Goal: Task Accomplishment & Management: Use online tool/utility

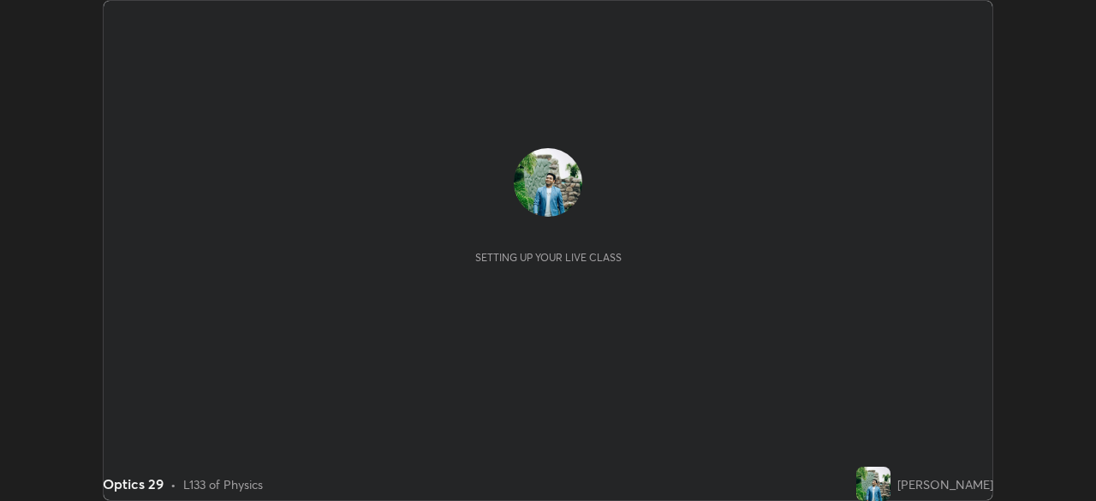
scroll to position [501, 1095]
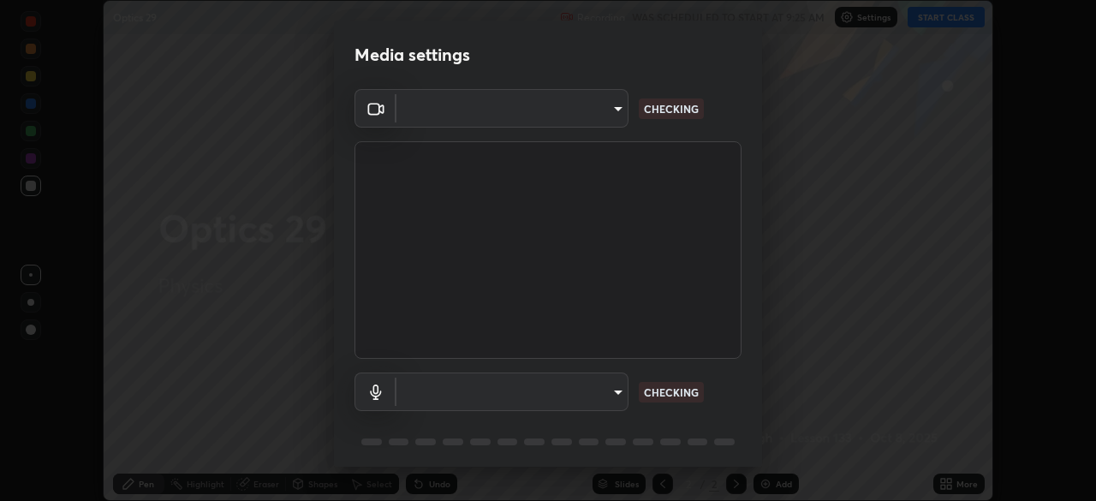
type input "a336d64f64e55d8aa7a740c0692a000d9b2cd72565bf31e1fe246034b728a4c7"
type input "4273d84e70fb5c3da1ad7a87736a7c1c3dc0036dee25445793fb8f51dd498235"
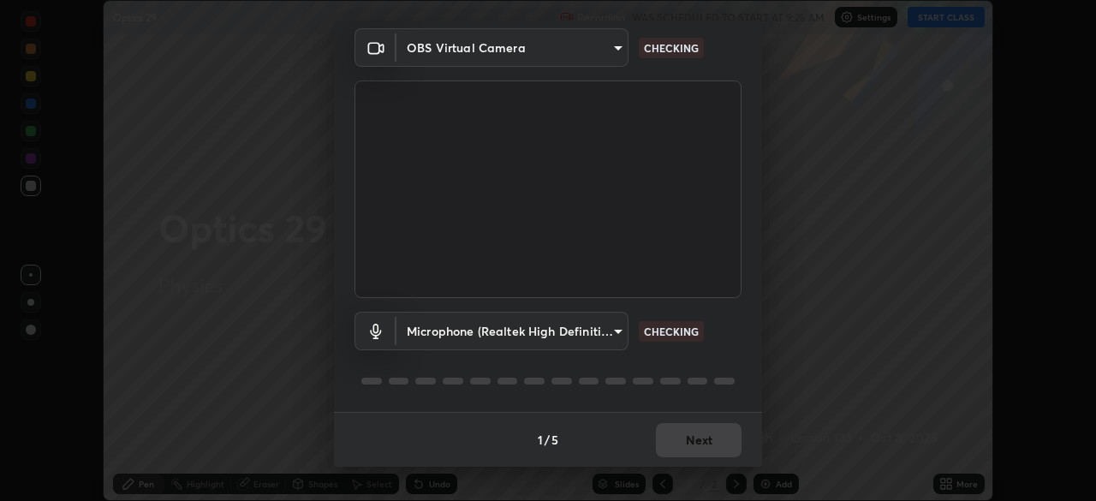
click at [695, 446] on div "1 / 5 Next" at bounding box center [548, 439] width 428 height 55
click at [695, 443] on div "1 / 5 Next" at bounding box center [548, 439] width 428 height 55
click at [698, 443] on div "1 / 5 Next" at bounding box center [548, 439] width 428 height 55
click at [701, 443] on div "1 / 5 Next" at bounding box center [548, 439] width 428 height 55
click at [701, 441] on div "1 / 5 Next" at bounding box center [548, 439] width 428 height 55
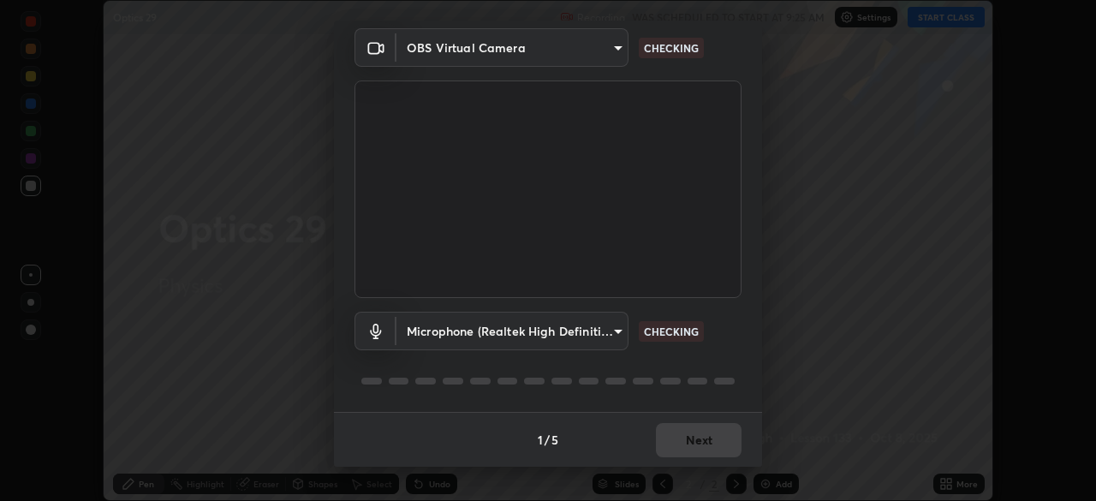
click at [710, 441] on div "1 / 5 Next" at bounding box center [548, 439] width 428 height 55
click at [709, 442] on div "1 / 5 Next" at bounding box center [548, 439] width 428 height 55
click at [710, 439] on div "1 / 5 Next" at bounding box center [548, 439] width 428 height 55
click at [714, 440] on div "1 / 5 Next" at bounding box center [548, 439] width 428 height 55
click at [713, 438] on div "1 / 5 Next" at bounding box center [548, 439] width 428 height 55
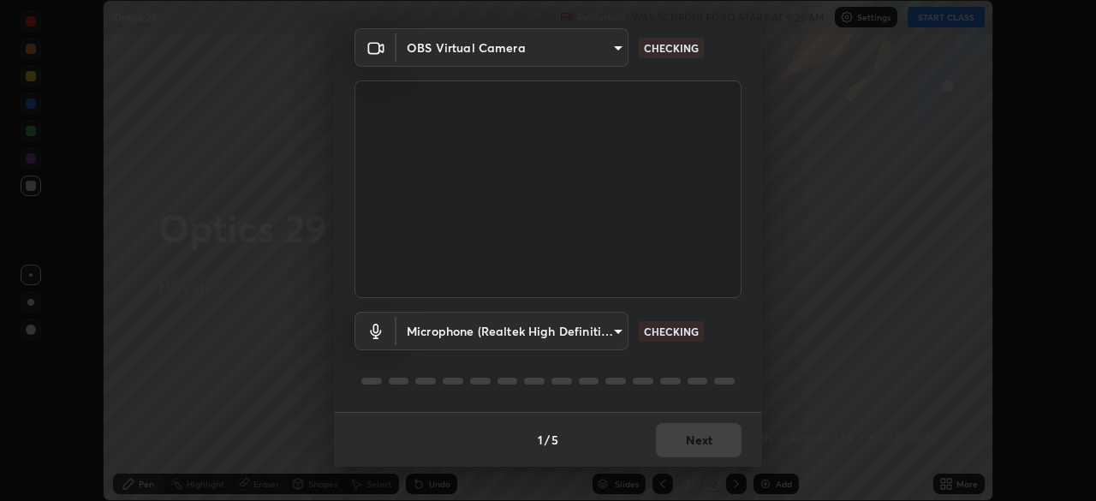
click at [714, 438] on div "1 / 5 Next" at bounding box center [548, 439] width 428 height 55
click at [708, 439] on div "1 / 5 Next" at bounding box center [548, 439] width 428 height 55
click at [706, 443] on div "1 / 5 Next" at bounding box center [548, 439] width 428 height 55
click at [704, 439] on div "1 / 5 Next" at bounding box center [548, 439] width 428 height 55
click at [701, 440] on div "1 / 5 Next" at bounding box center [548, 439] width 428 height 55
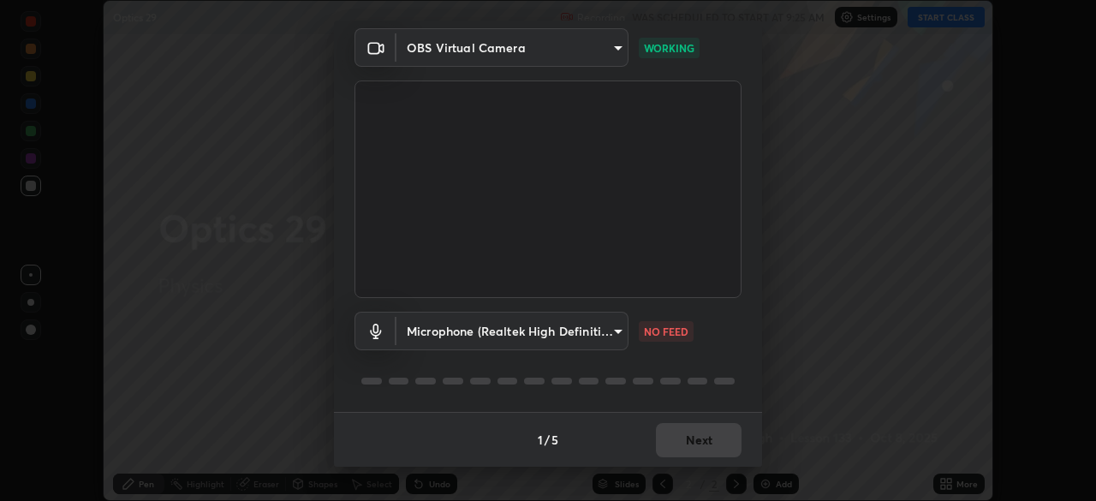
click at [699, 441] on div "1 / 5 Next" at bounding box center [548, 439] width 428 height 55
click at [695, 434] on div "1 / 5 Next" at bounding box center [548, 439] width 428 height 55
click at [705, 438] on div "1 / 5 Next" at bounding box center [548, 439] width 428 height 55
click at [695, 430] on div "1 / 5 Next" at bounding box center [548, 439] width 428 height 55
click at [692, 432] on div "1 / 5 Next" at bounding box center [548, 439] width 428 height 55
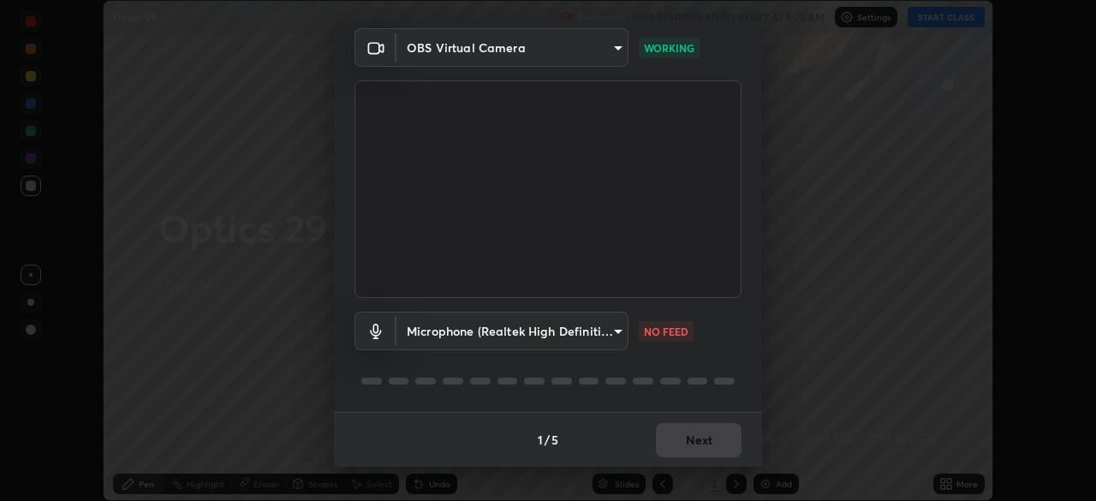
click at [701, 440] on div "1 / 5 Next" at bounding box center [548, 439] width 428 height 55
click at [692, 432] on div "1 / 5 Next" at bounding box center [548, 439] width 428 height 55
click at [701, 438] on div "1 / 5 Next" at bounding box center [548, 439] width 428 height 55
click at [690, 431] on div "1 / 5 Next" at bounding box center [548, 439] width 428 height 55
click at [699, 437] on div "1 / 5 Next" at bounding box center [548, 439] width 428 height 55
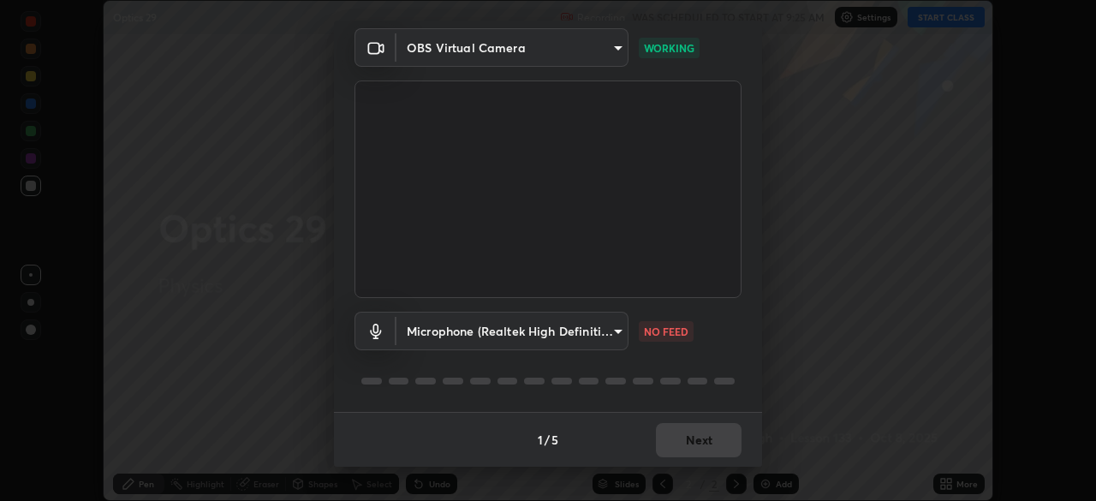
click at [687, 432] on div "1 / 5 Next" at bounding box center [548, 439] width 428 height 55
click at [701, 440] on div "1 / 5 Next" at bounding box center [548, 439] width 428 height 55
click at [689, 438] on div "1 / 5 Next" at bounding box center [548, 439] width 428 height 55
click at [704, 442] on div "1 / 5 Next" at bounding box center [548, 439] width 428 height 55
click at [710, 443] on div "1 / 5 Next" at bounding box center [548, 439] width 428 height 55
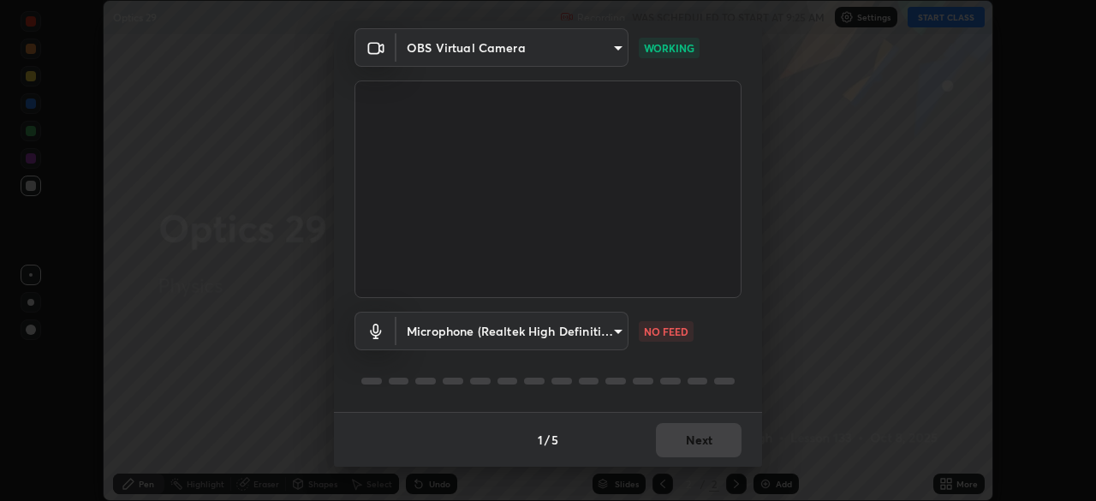
click at [695, 441] on div "1 / 5 Next" at bounding box center [548, 439] width 428 height 55
click at [710, 441] on div "1 / 5 Next" at bounding box center [548, 439] width 428 height 55
click at [695, 440] on div "1 / 5 Next" at bounding box center [548, 439] width 428 height 55
click at [709, 441] on div "1 / 5 Next" at bounding box center [548, 439] width 428 height 55
click at [695, 438] on div "1 / 5 Next" at bounding box center [548, 439] width 428 height 55
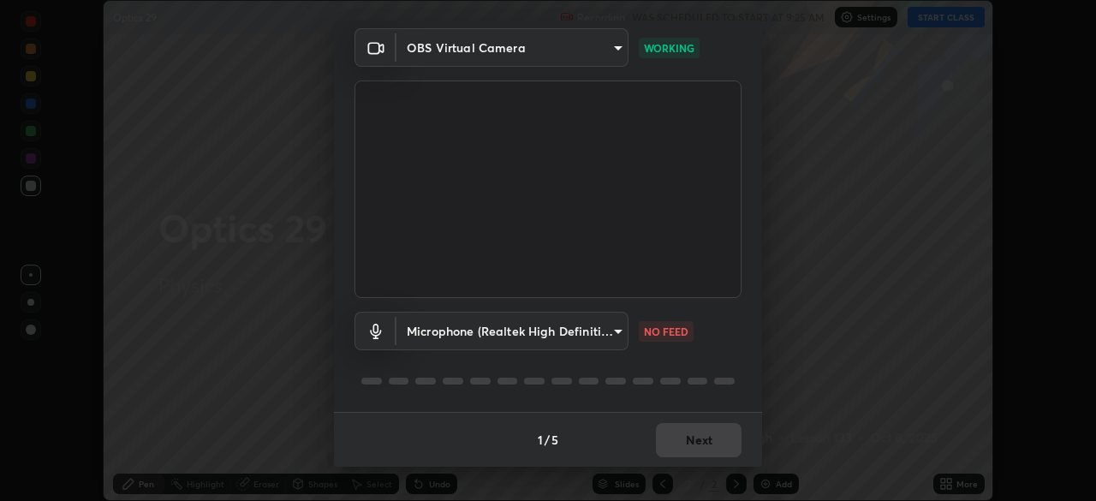
click at [708, 446] on div "1 / 5 Next" at bounding box center [548, 439] width 428 height 55
click at [696, 440] on div "1 / 5 Next" at bounding box center [548, 439] width 428 height 55
click at [707, 444] on div "1 / 5 Next" at bounding box center [548, 439] width 428 height 55
click at [708, 438] on div "1 / 5 Next" at bounding box center [548, 439] width 428 height 55
click at [697, 429] on div "1 / 5 Next" at bounding box center [548, 439] width 428 height 55
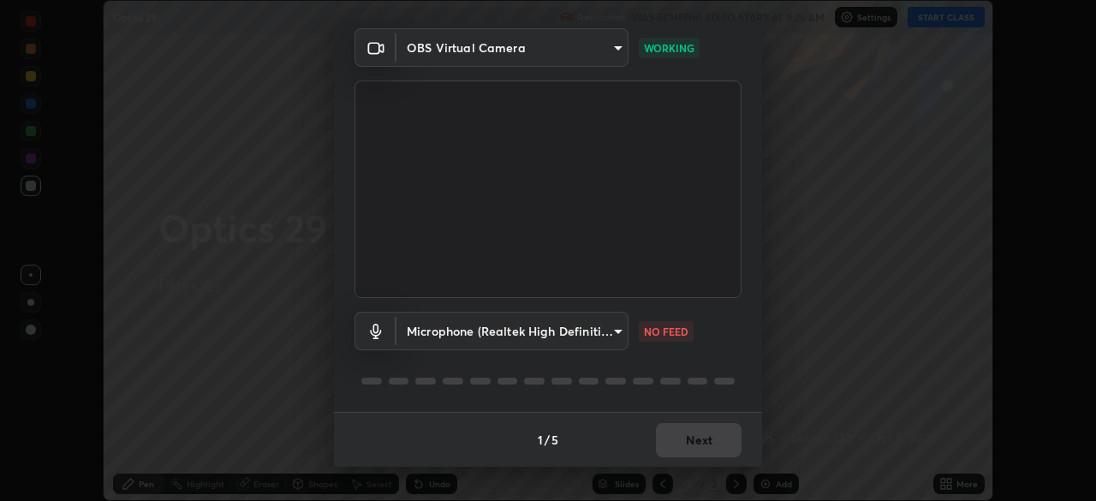
click at [707, 438] on div "1 / 5 Next" at bounding box center [548, 439] width 428 height 55
click at [611, 332] on body "Erase all Optics 29 Recording WAS SCHEDULED TO START AT 9:25 AM Settings START …" at bounding box center [548, 250] width 1096 height 501
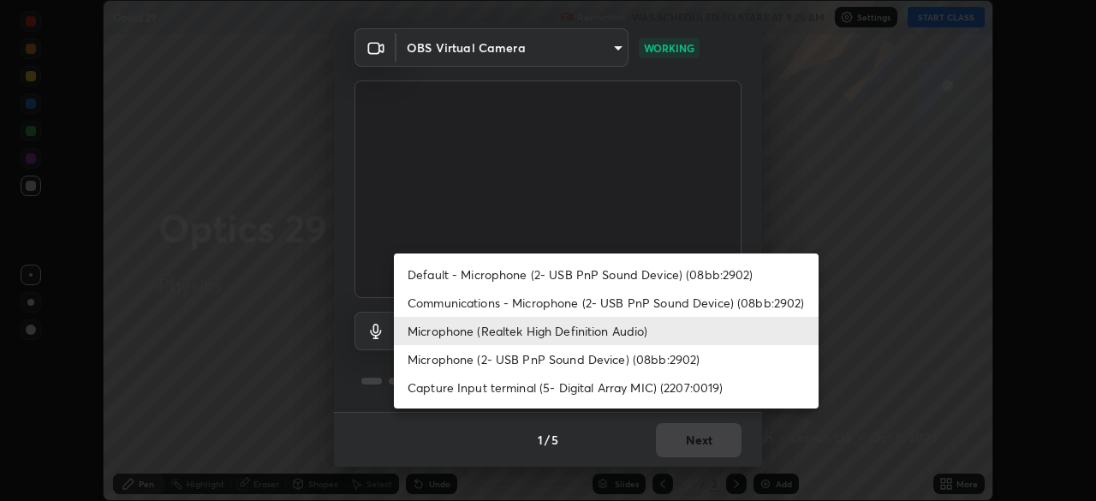
click at [560, 331] on li "Microphone (Realtek High Definition Audio)" at bounding box center [606, 331] width 425 height 28
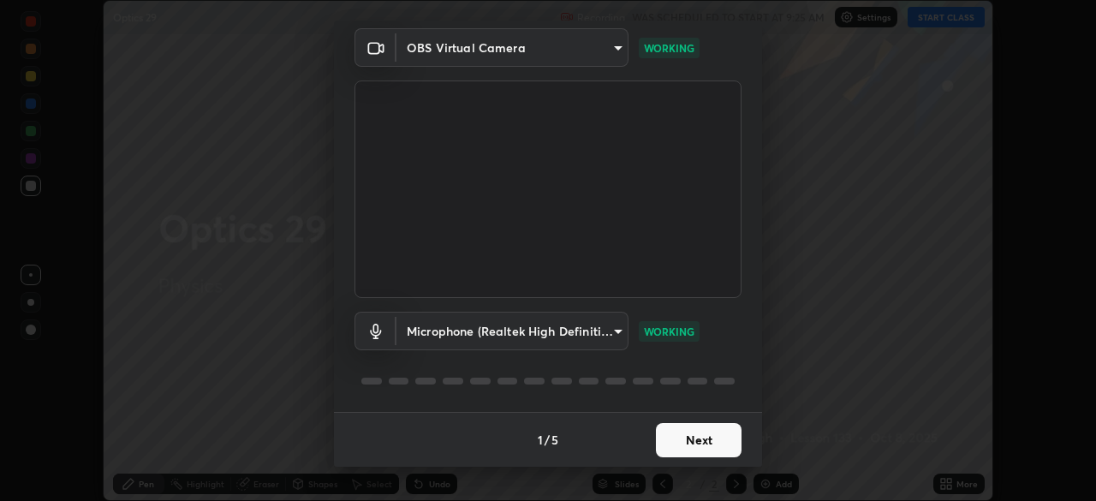
click at [695, 441] on button "Next" at bounding box center [699, 440] width 86 height 34
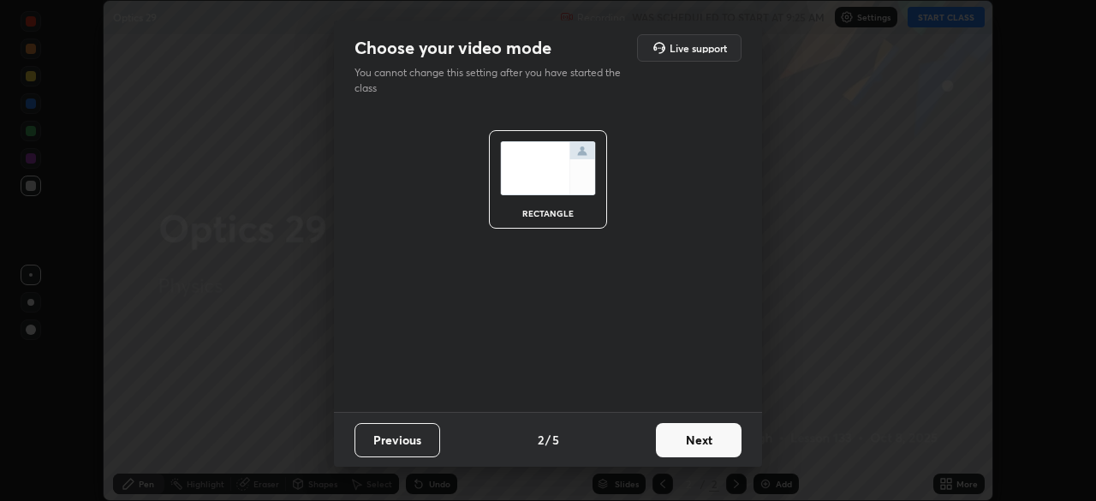
click at [694, 444] on button "Next" at bounding box center [699, 440] width 86 height 34
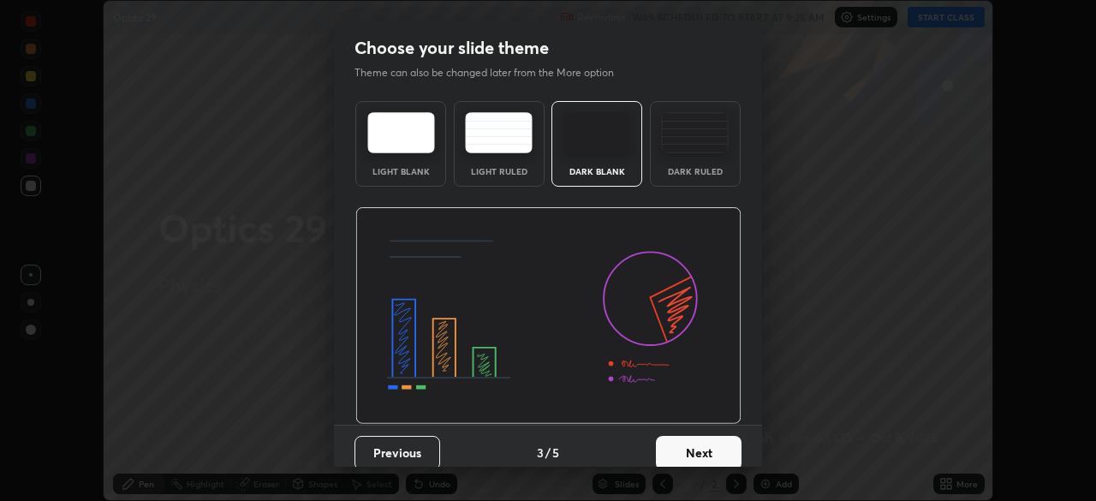
click at [691, 448] on button "Next" at bounding box center [699, 453] width 86 height 34
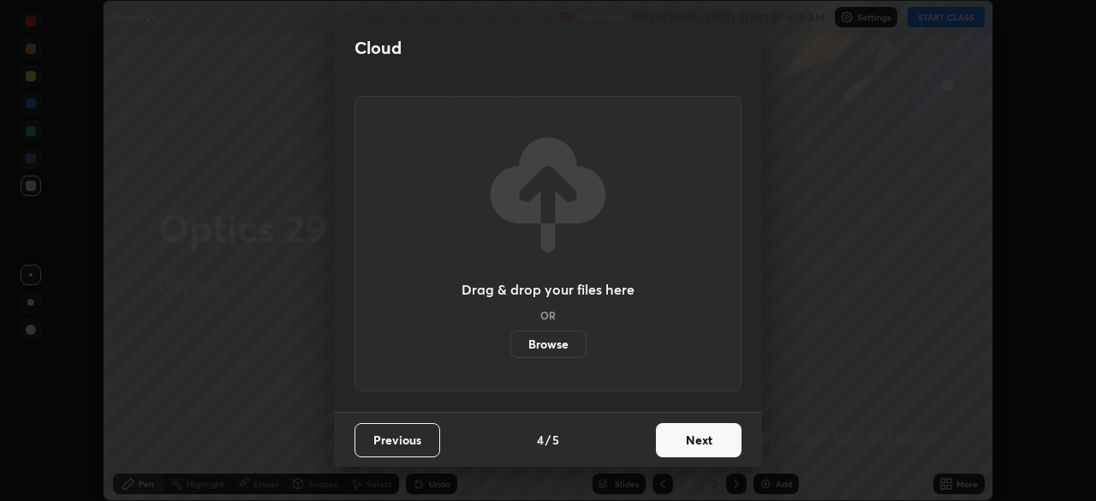
click at [679, 437] on button "Next" at bounding box center [699, 440] width 86 height 34
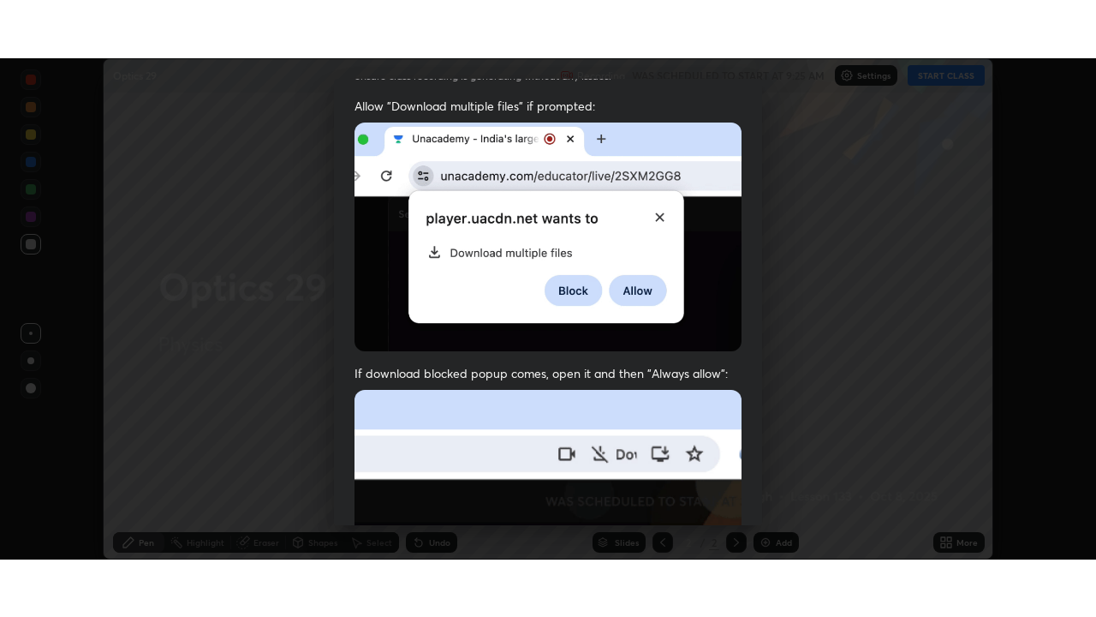
scroll to position [410, 0]
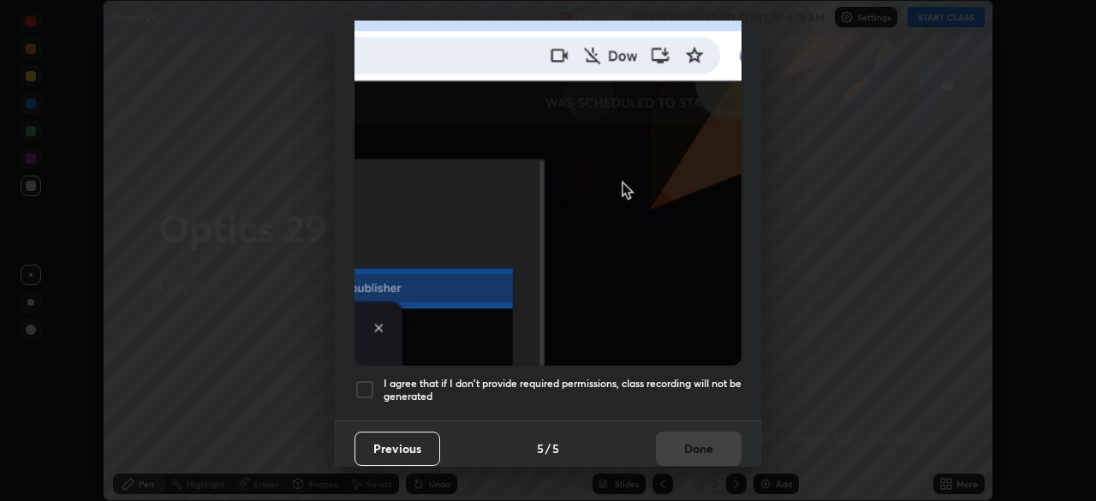
click at [366, 385] on div at bounding box center [365, 389] width 21 height 21
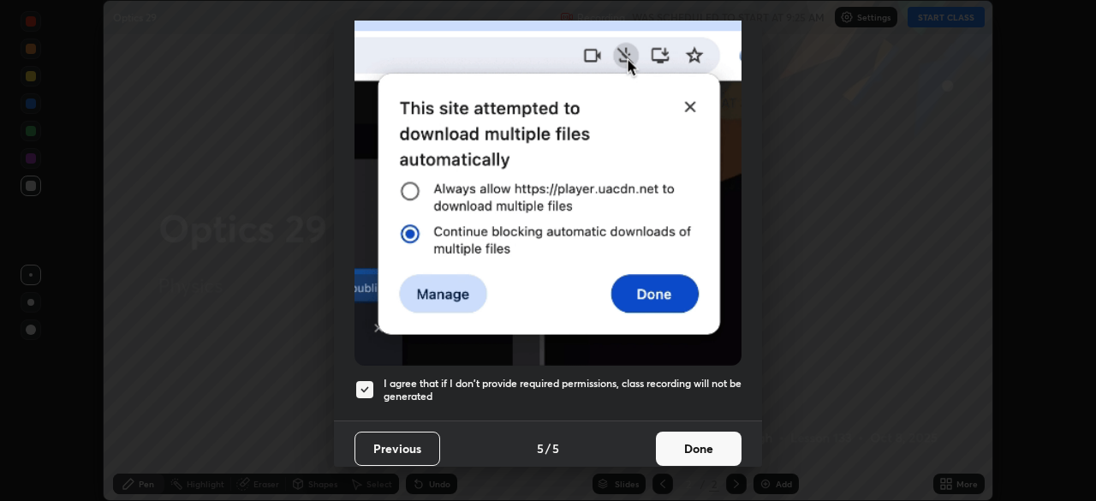
click at [694, 445] on button "Done" at bounding box center [699, 449] width 86 height 34
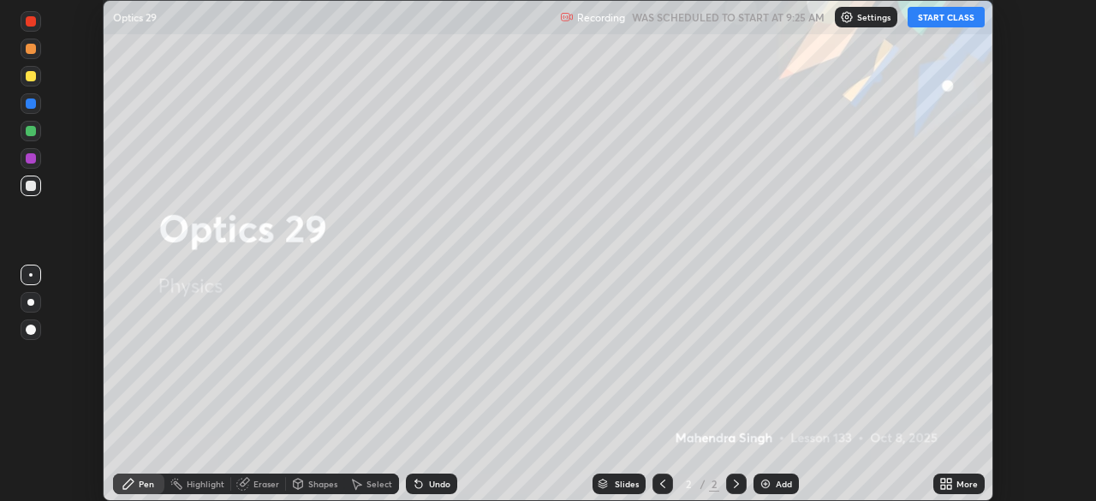
click at [953, 19] on button "START CLASS" at bounding box center [946, 17] width 77 height 21
click at [956, 482] on div "More" at bounding box center [958, 484] width 51 height 21
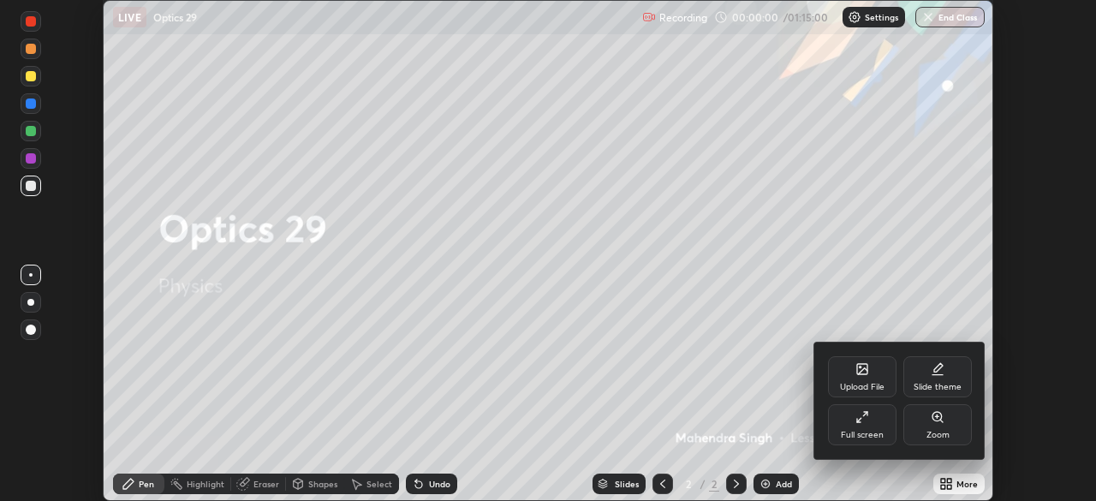
click at [865, 432] on div "Full screen" at bounding box center [862, 435] width 43 height 9
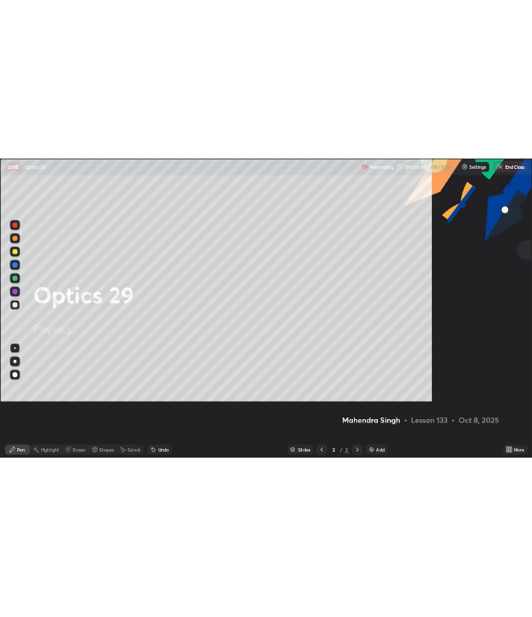
scroll to position [617, 1096]
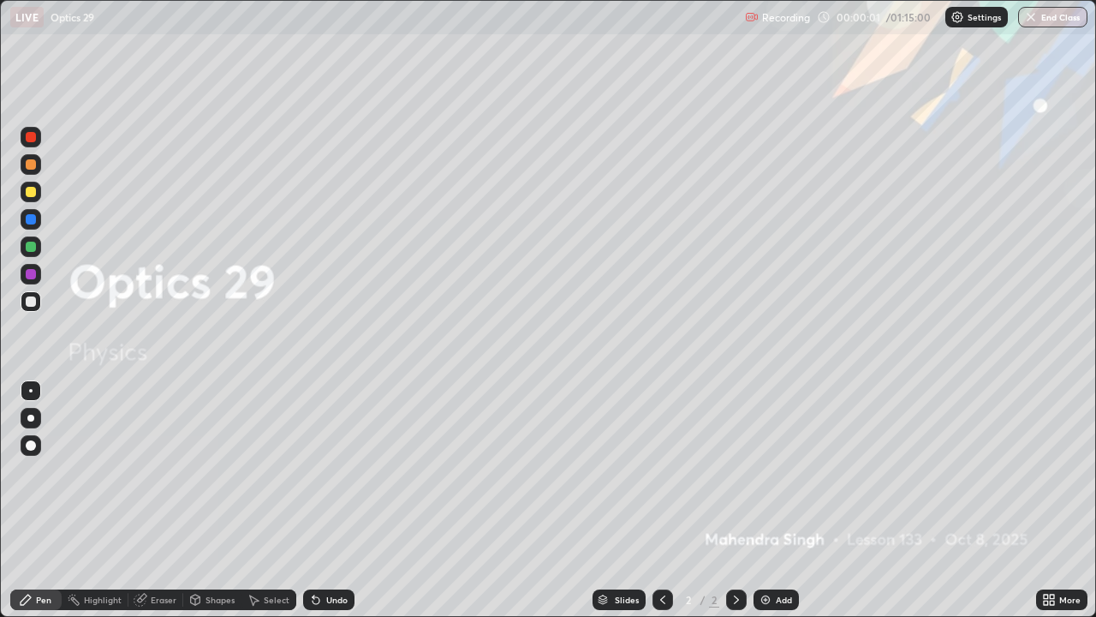
click at [771, 500] on img at bounding box center [766, 600] width 14 height 14
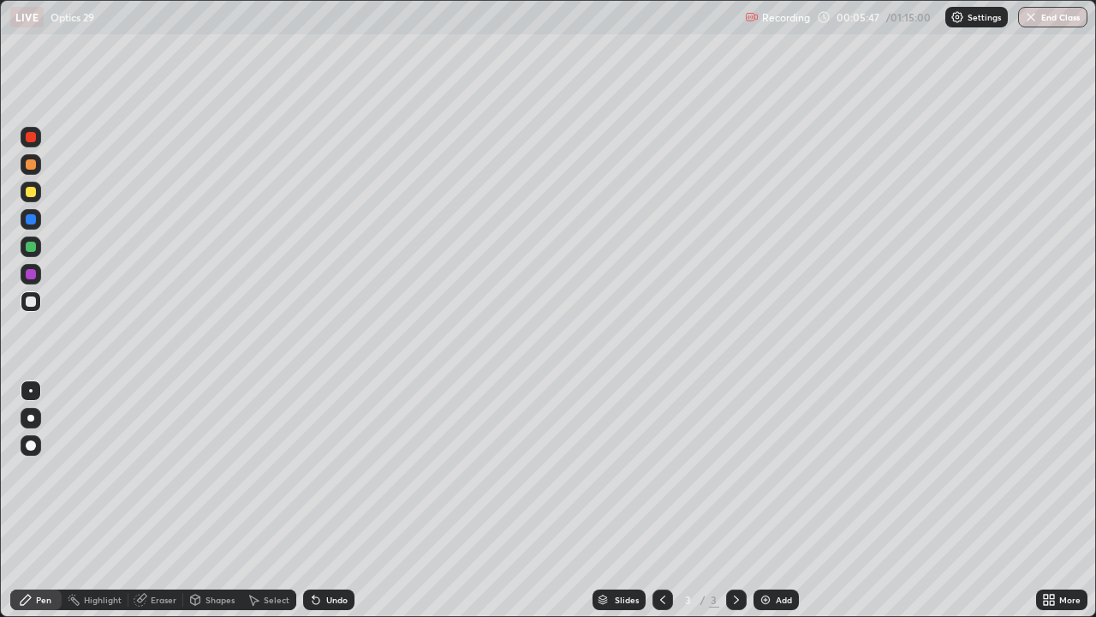
click at [32, 310] on div at bounding box center [31, 301] width 21 height 21
click at [329, 500] on div "Undo" at bounding box center [328, 599] width 51 height 21
click at [330, 500] on div "Undo" at bounding box center [328, 599] width 51 height 21
click at [325, 500] on div "Undo" at bounding box center [328, 599] width 51 height 21
click at [318, 500] on div "Undo" at bounding box center [328, 599] width 51 height 21
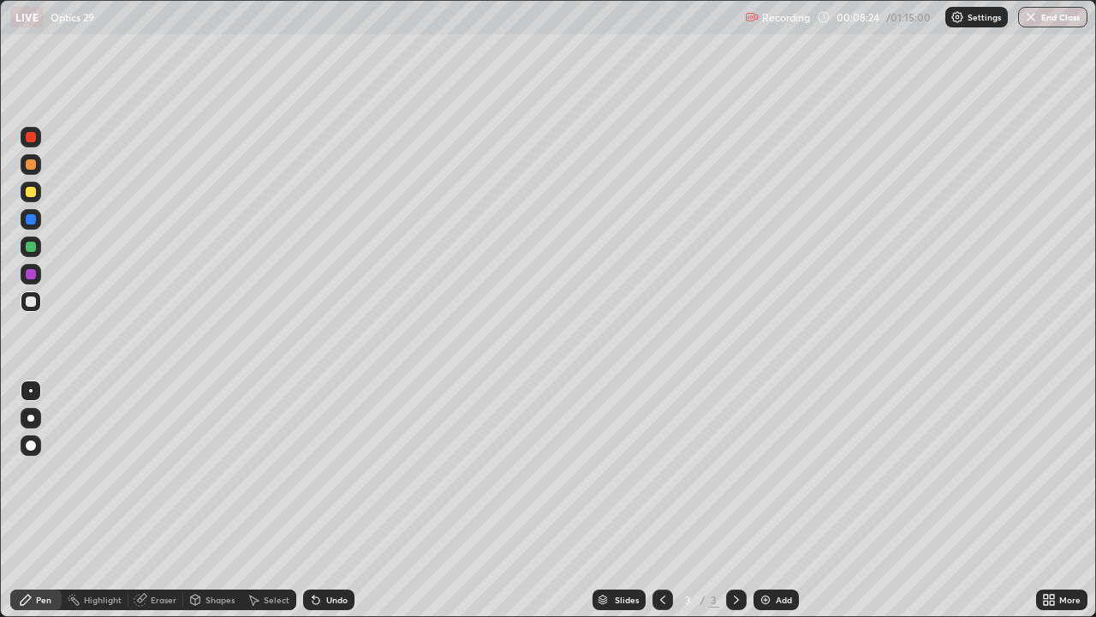
click at [319, 500] on div "Undo" at bounding box center [328, 599] width 51 height 21
click at [159, 500] on div "Eraser" at bounding box center [155, 599] width 55 height 21
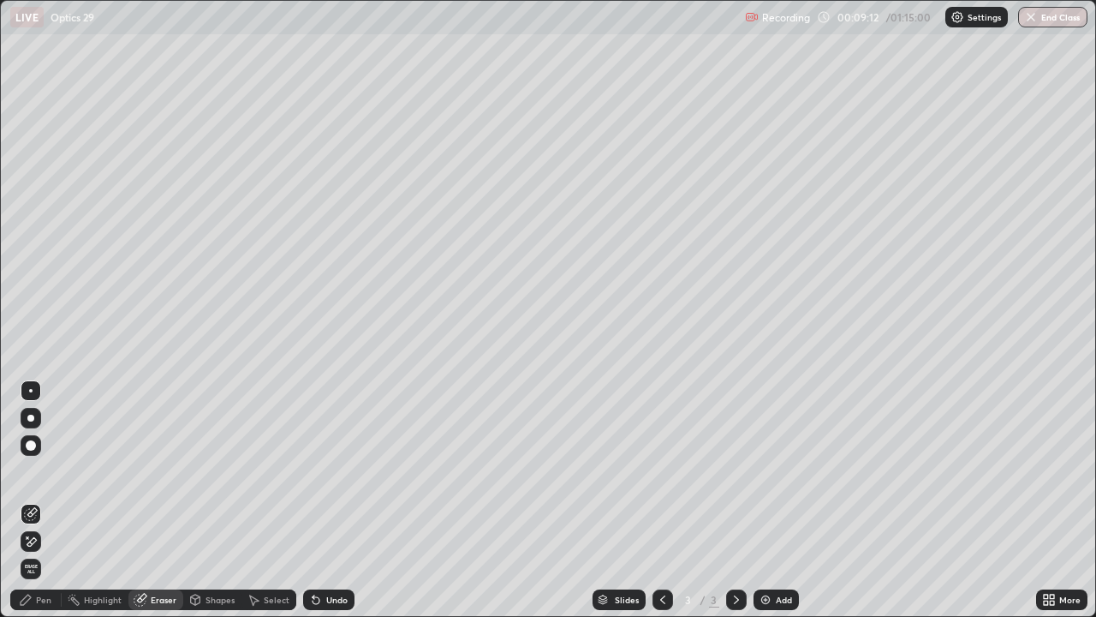
click at [44, 500] on div "Pen" at bounding box center [43, 599] width 15 height 9
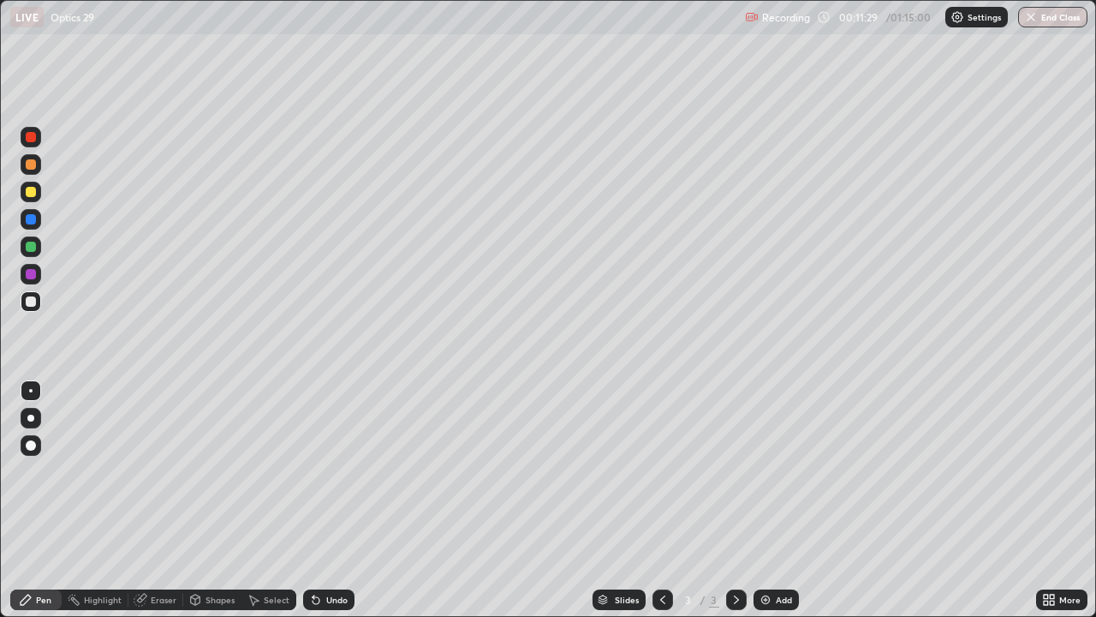
click at [111, 500] on div "Highlight" at bounding box center [95, 599] width 67 height 21
click at [39, 500] on div at bounding box center [31, 541] width 21 height 21
click at [315, 500] on icon at bounding box center [316, 600] width 7 height 7
click at [313, 500] on icon at bounding box center [316, 600] width 7 height 7
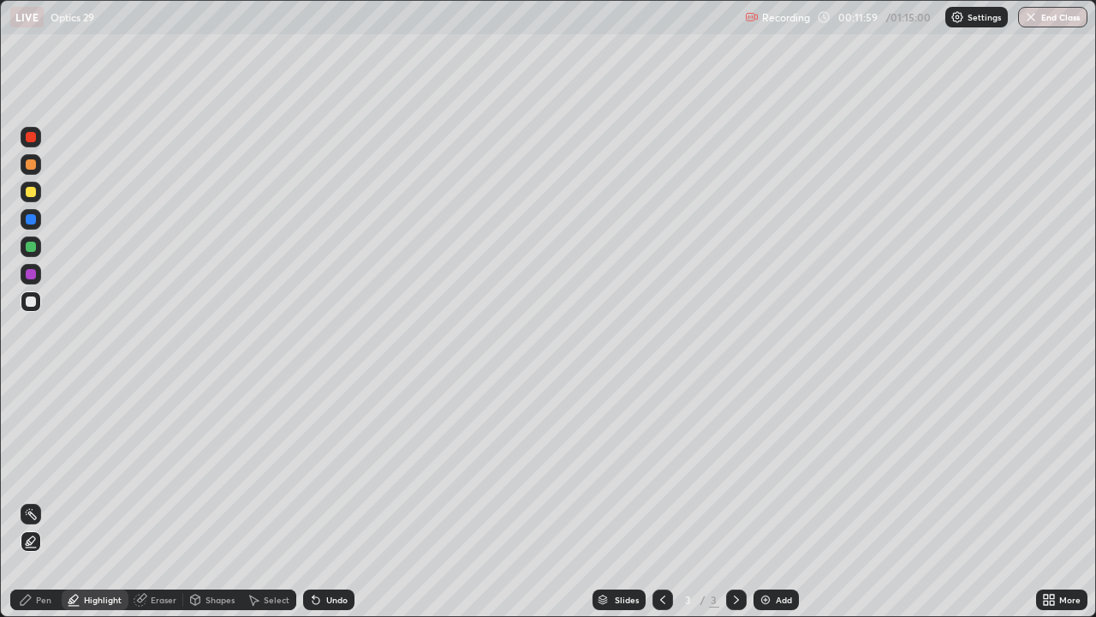
click at [310, 500] on icon at bounding box center [316, 600] width 14 height 14
click at [309, 500] on icon at bounding box center [316, 600] width 14 height 14
click at [313, 500] on icon at bounding box center [316, 600] width 7 height 7
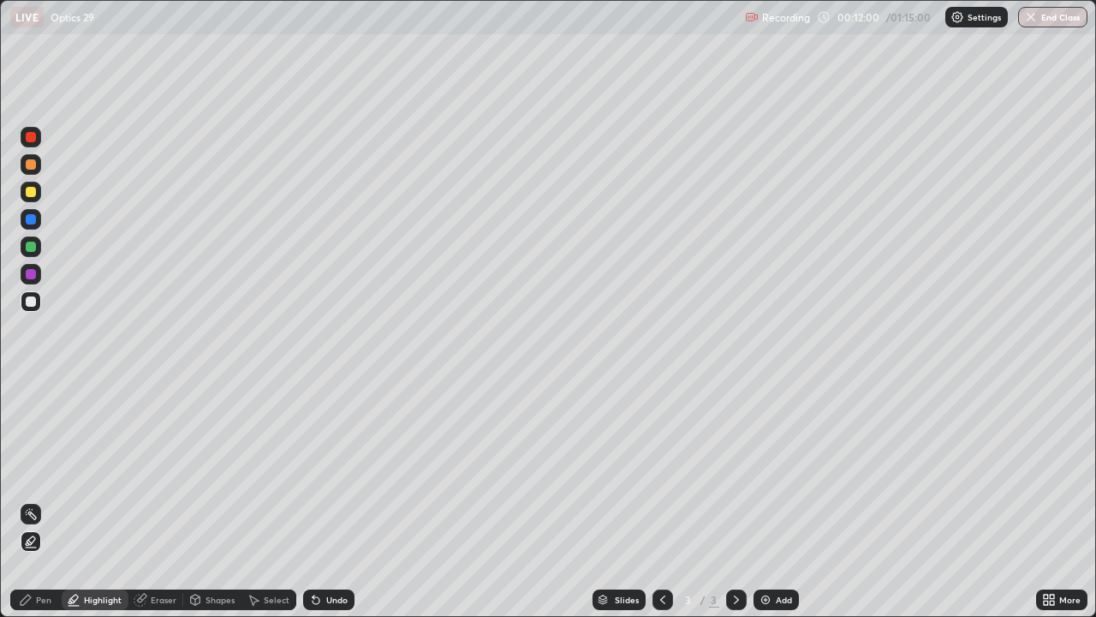
click at [313, 500] on icon at bounding box center [316, 600] width 7 height 7
click at [303, 500] on div "Undo" at bounding box center [328, 599] width 51 height 21
click at [294, 500] on div "Select" at bounding box center [269, 599] width 55 height 34
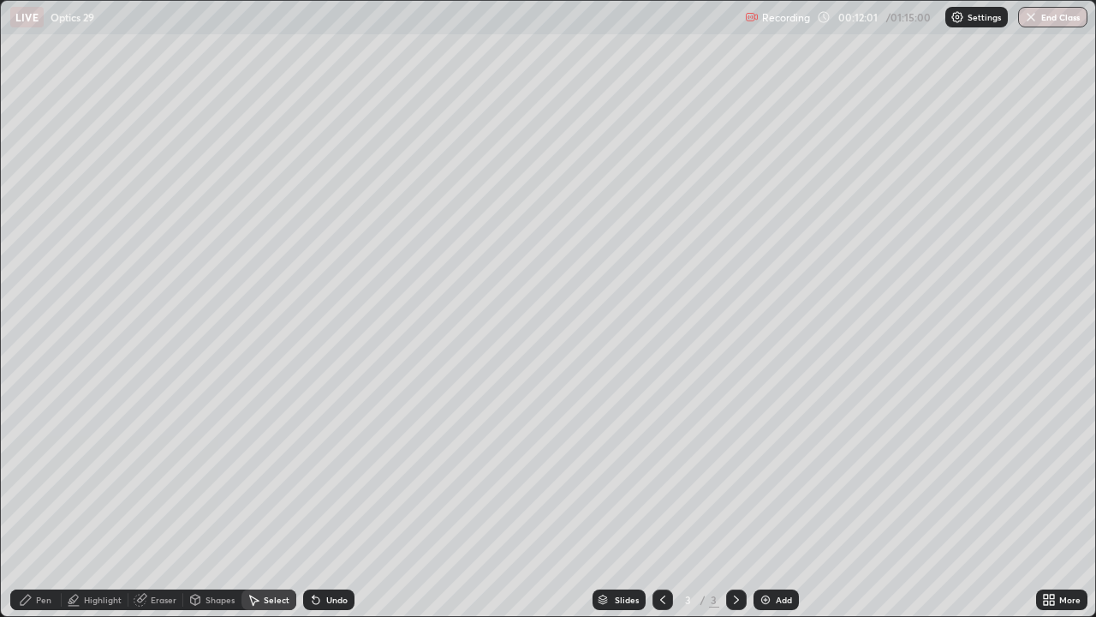
click at [289, 500] on div "Select" at bounding box center [269, 599] width 55 height 21
click at [288, 500] on div "Select" at bounding box center [269, 599] width 55 height 21
click at [319, 500] on icon at bounding box center [316, 600] width 14 height 14
click at [321, 500] on div "Undo" at bounding box center [328, 599] width 51 height 21
click at [326, 500] on div "Undo" at bounding box center [336, 599] width 21 height 9
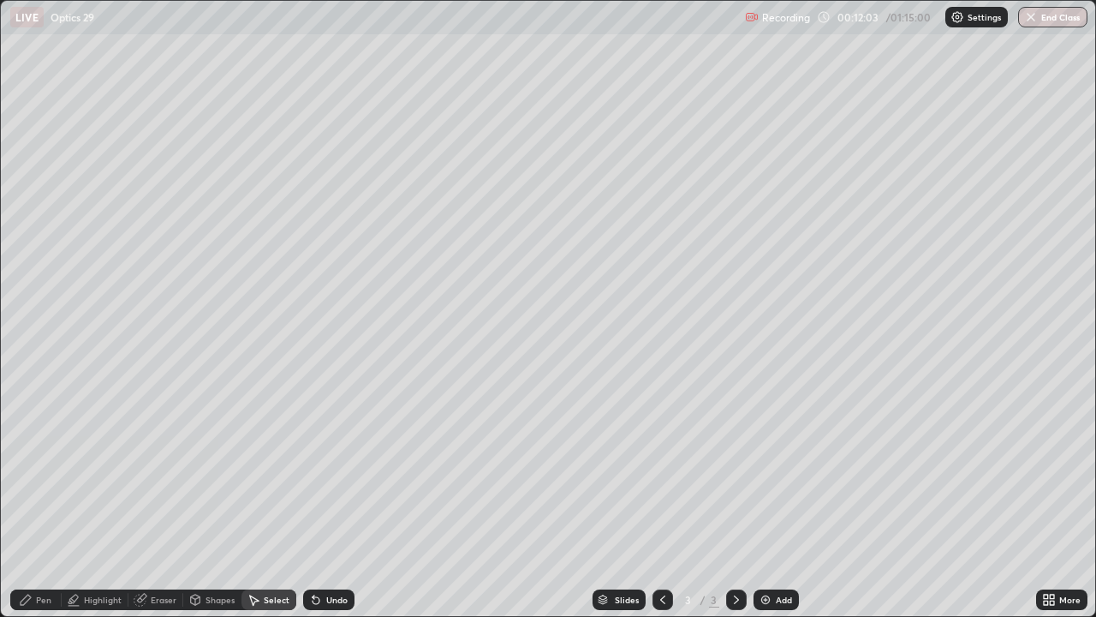
click at [326, 500] on div "Undo" at bounding box center [336, 599] width 21 height 9
click at [322, 500] on div "Undo" at bounding box center [328, 599] width 51 height 21
click at [313, 500] on icon at bounding box center [316, 600] width 7 height 7
click at [313, 500] on div "Undo" at bounding box center [328, 599] width 51 height 21
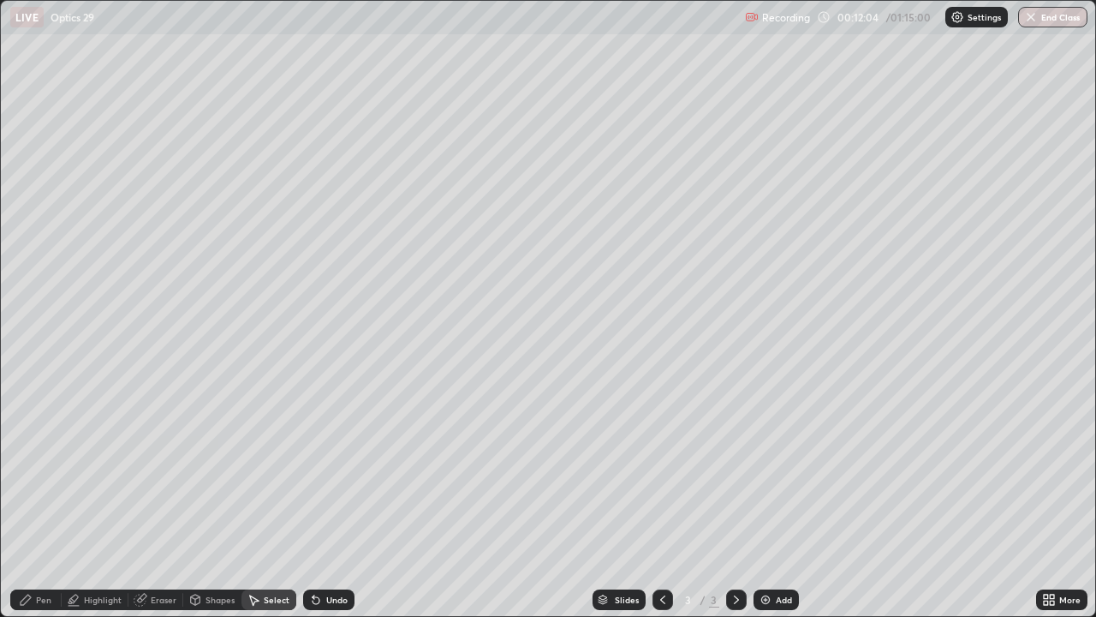
click at [313, 500] on icon at bounding box center [316, 600] width 7 height 7
click at [311, 500] on div "Undo" at bounding box center [328, 599] width 51 height 21
click at [309, 500] on div "Undo" at bounding box center [328, 599] width 51 height 21
click at [309, 500] on icon at bounding box center [316, 600] width 14 height 14
click at [308, 500] on div "Undo" at bounding box center [328, 599] width 51 height 21
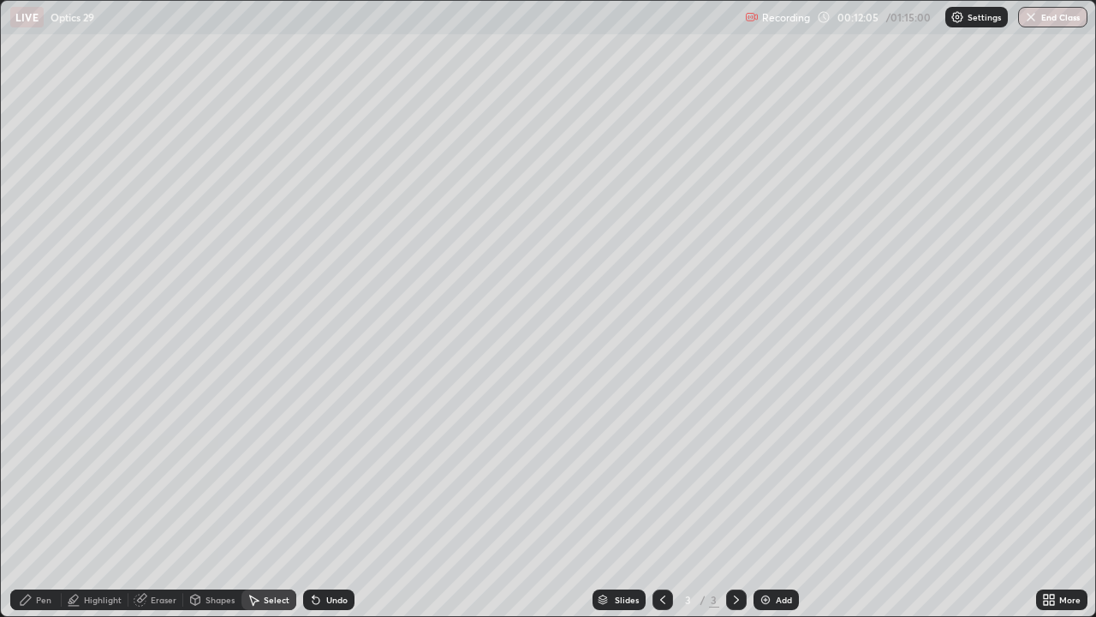
click at [309, 500] on icon at bounding box center [316, 600] width 14 height 14
click at [307, 500] on div "Undo" at bounding box center [328, 599] width 51 height 21
click at [303, 500] on div "Undo" at bounding box center [328, 599] width 51 height 21
click at [305, 500] on div "Undo" at bounding box center [328, 599] width 51 height 21
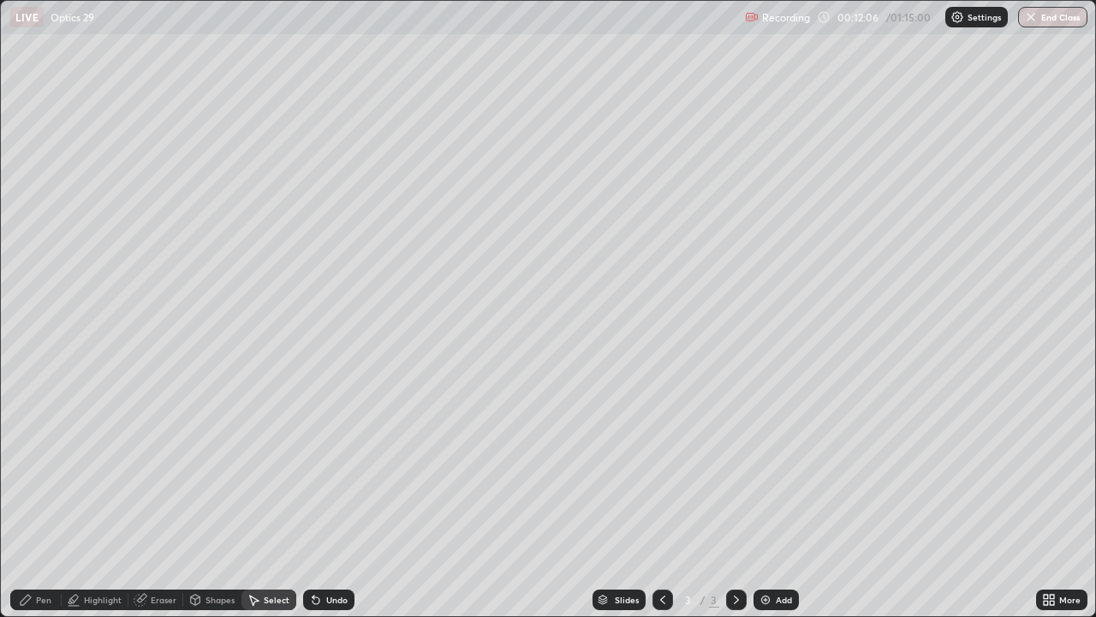
click at [304, 500] on div "Undo" at bounding box center [328, 599] width 51 height 21
click at [291, 500] on div "Select" at bounding box center [269, 599] width 55 height 21
click at [319, 500] on icon at bounding box center [316, 600] width 14 height 14
click at [211, 500] on div "Shapes" at bounding box center [220, 599] width 29 height 9
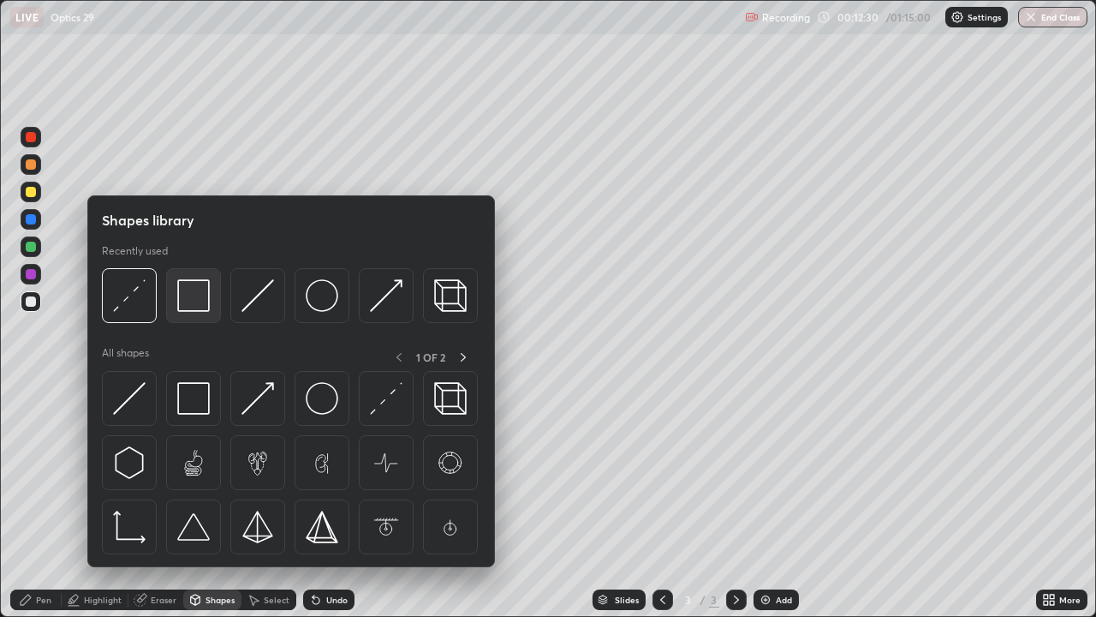
click at [194, 301] on img at bounding box center [193, 295] width 33 height 33
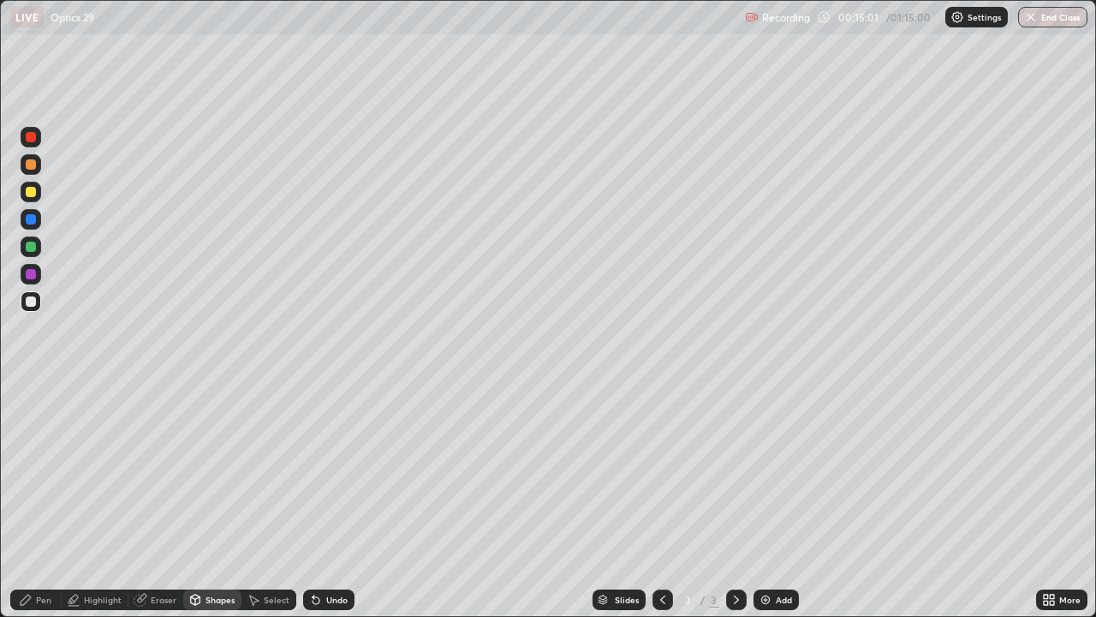
click at [39, 500] on div "Pen" at bounding box center [43, 599] width 15 height 9
click at [31, 391] on div at bounding box center [30, 390] width 3 height 3
click at [267, 500] on div "Select" at bounding box center [269, 599] width 55 height 21
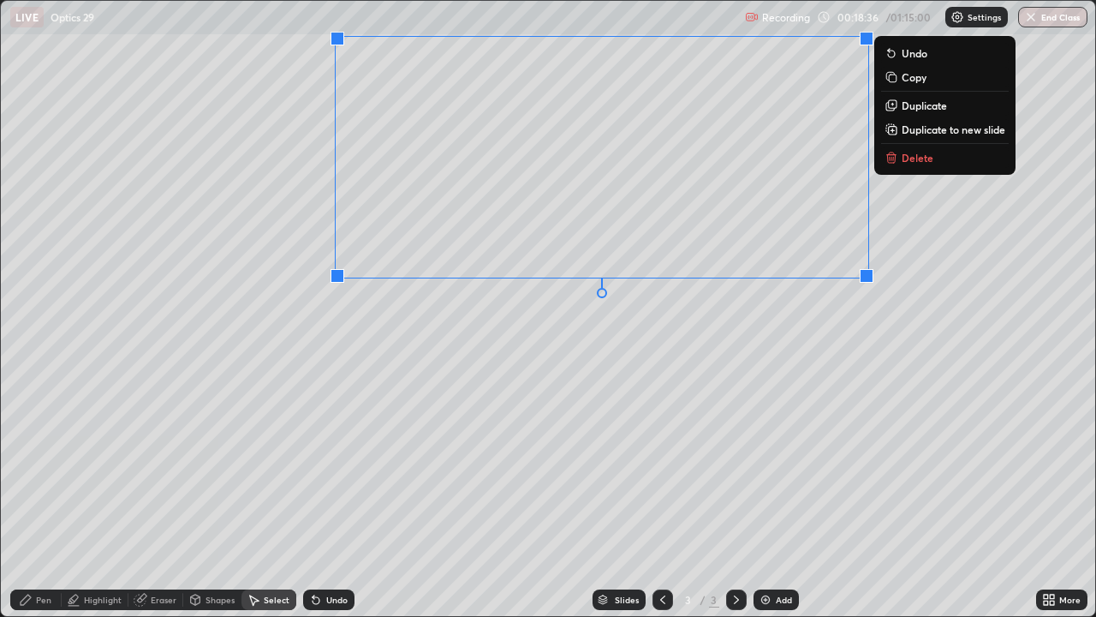
click at [750, 388] on div "0 ° Undo Copy Duplicate Duplicate to new slide Delete" at bounding box center [548, 308] width 1095 height 615
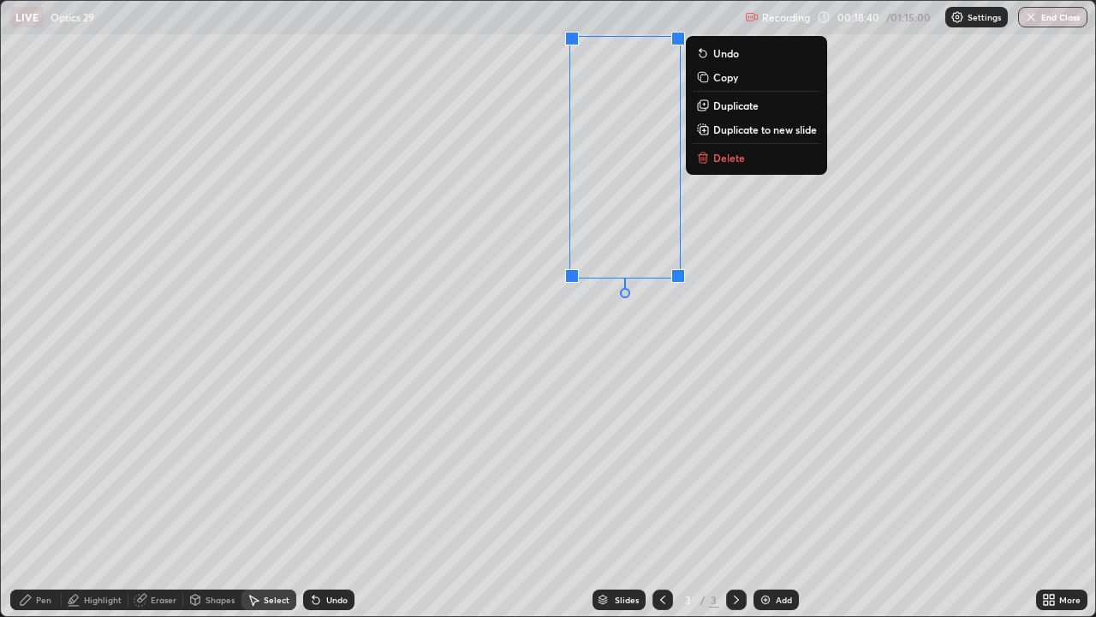
click at [732, 110] on p "Duplicate" at bounding box center [735, 105] width 45 height 14
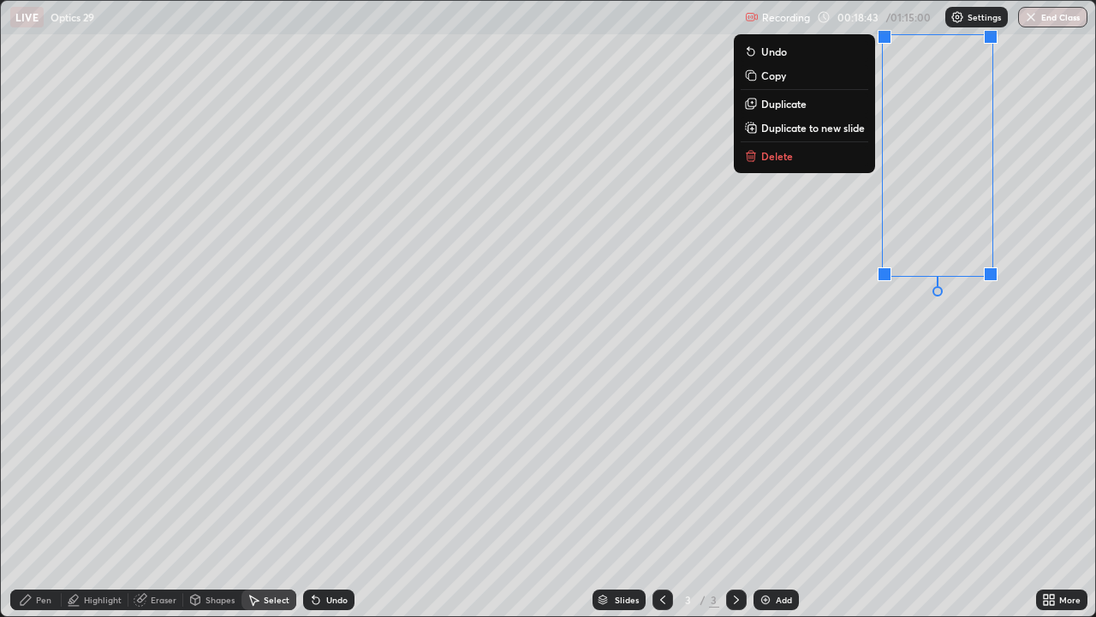
click at [897, 373] on div "0 ° Undo Copy Duplicate Duplicate to new slide Delete" at bounding box center [548, 308] width 1095 height 615
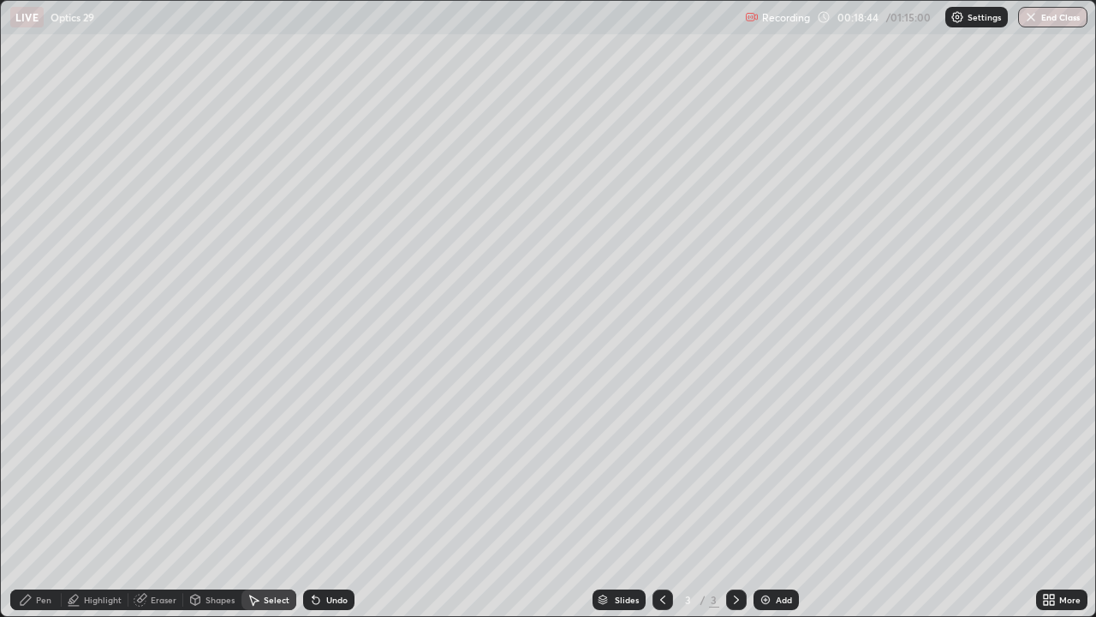
click at [51, 500] on div "Pen" at bounding box center [35, 599] width 51 height 21
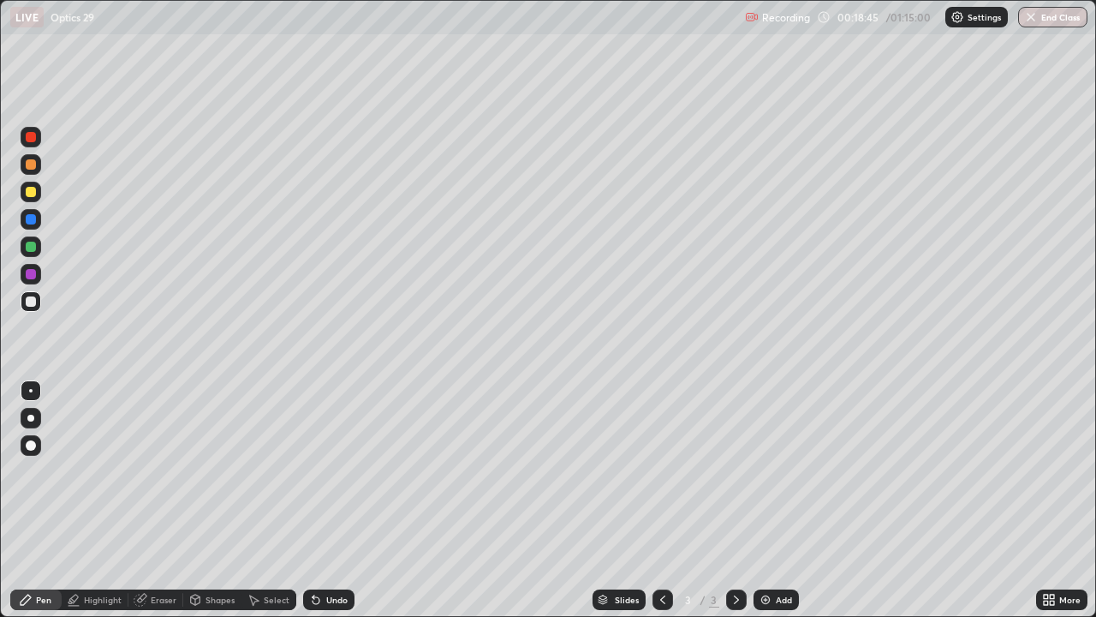
click at [32, 245] on div at bounding box center [31, 247] width 10 height 10
click at [313, 500] on icon at bounding box center [316, 600] width 7 height 7
click at [768, 500] on img at bounding box center [766, 600] width 14 height 14
click at [34, 306] on div at bounding box center [31, 301] width 21 height 21
click at [42, 500] on div "Pen" at bounding box center [43, 599] width 15 height 9
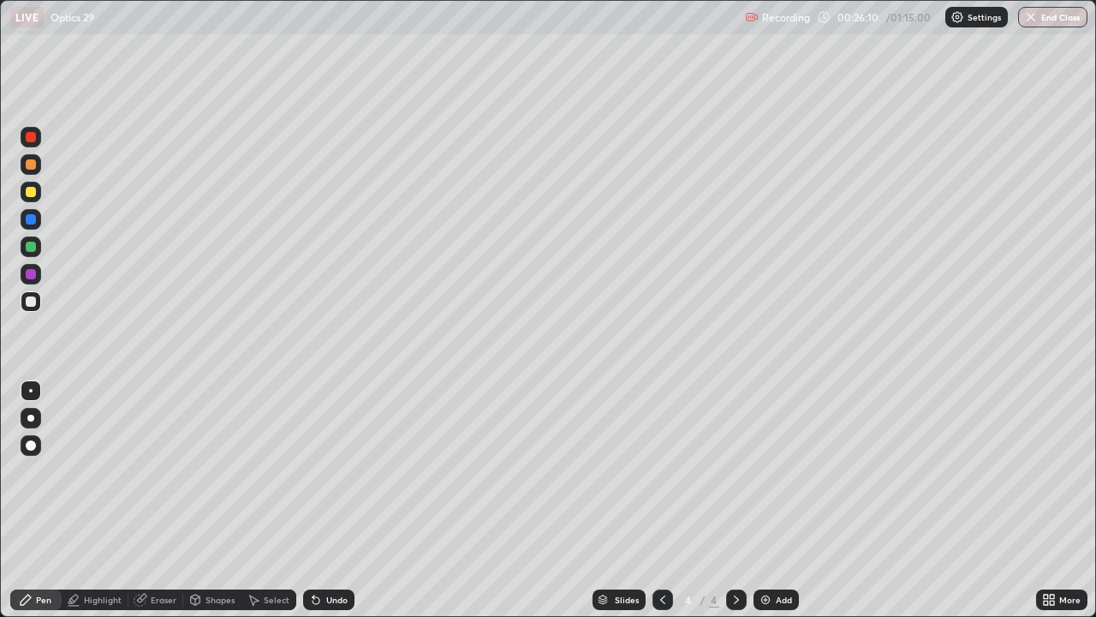
click at [32, 274] on div at bounding box center [31, 274] width 10 height 10
click at [29, 306] on div at bounding box center [31, 301] width 10 height 10
click at [33, 194] on div at bounding box center [31, 192] width 10 height 10
click at [320, 500] on div "Undo" at bounding box center [328, 599] width 51 height 21
click at [27, 303] on div at bounding box center [31, 301] width 10 height 10
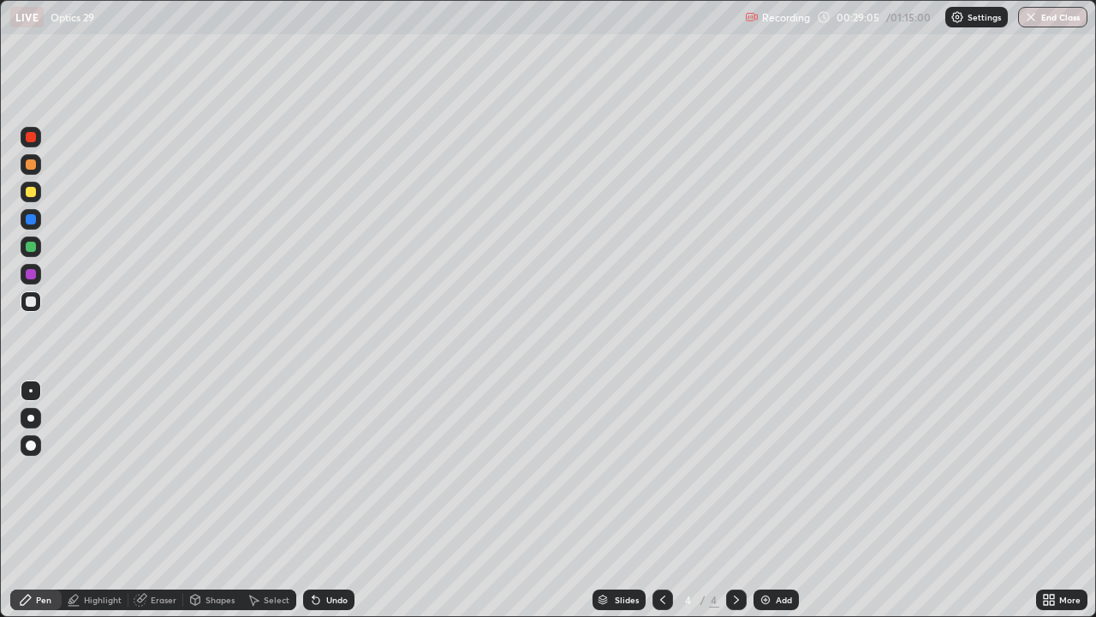
click at [27, 245] on div at bounding box center [31, 247] width 10 height 10
click at [34, 166] on div at bounding box center [31, 164] width 10 height 10
click at [29, 194] on div at bounding box center [31, 192] width 10 height 10
click at [768, 500] on img at bounding box center [766, 600] width 14 height 14
click at [30, 301] on div at bounding box center [31, 301] width 10 height 10
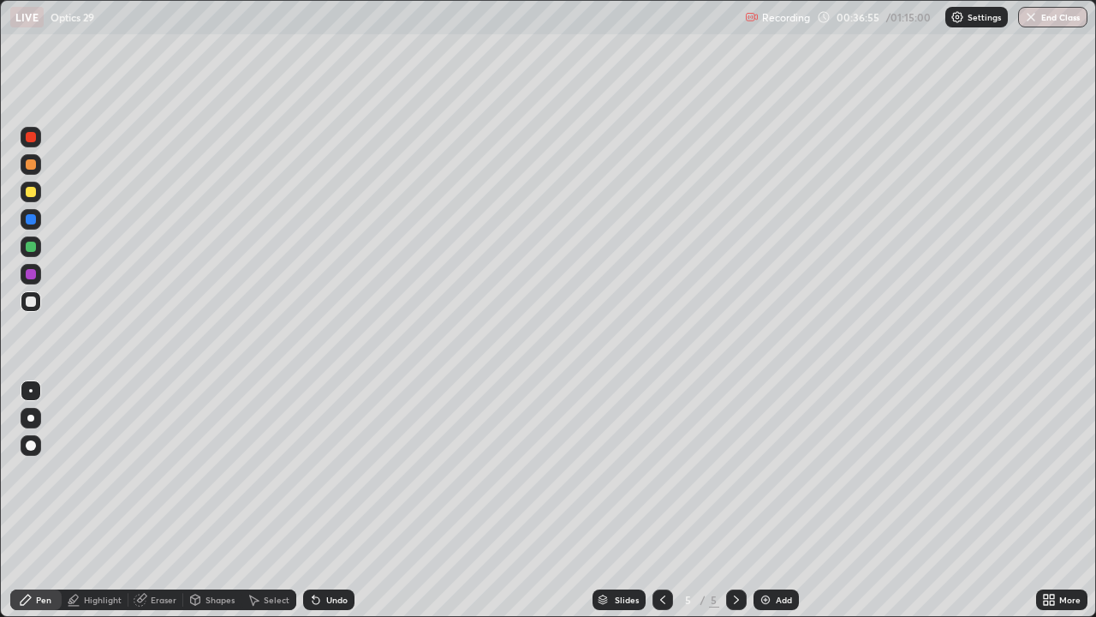
click at [220, 500] on div "Shapes" at bounding box center [220, 599] width 29 height 9
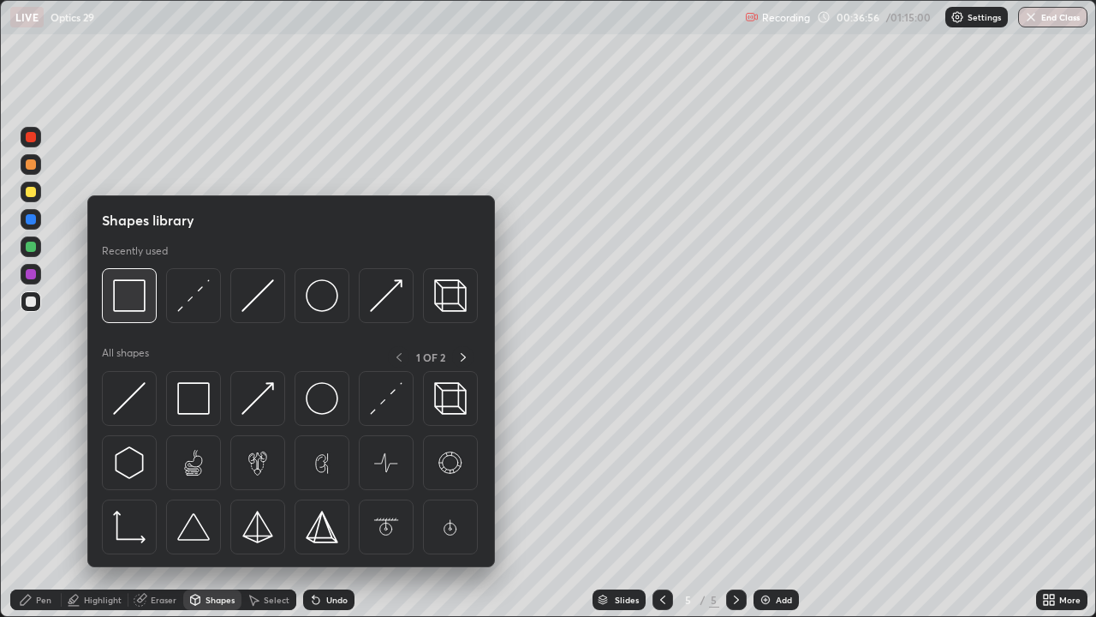
click at [132, 304] on img at bounding box center [129, 295] width 33 height 33
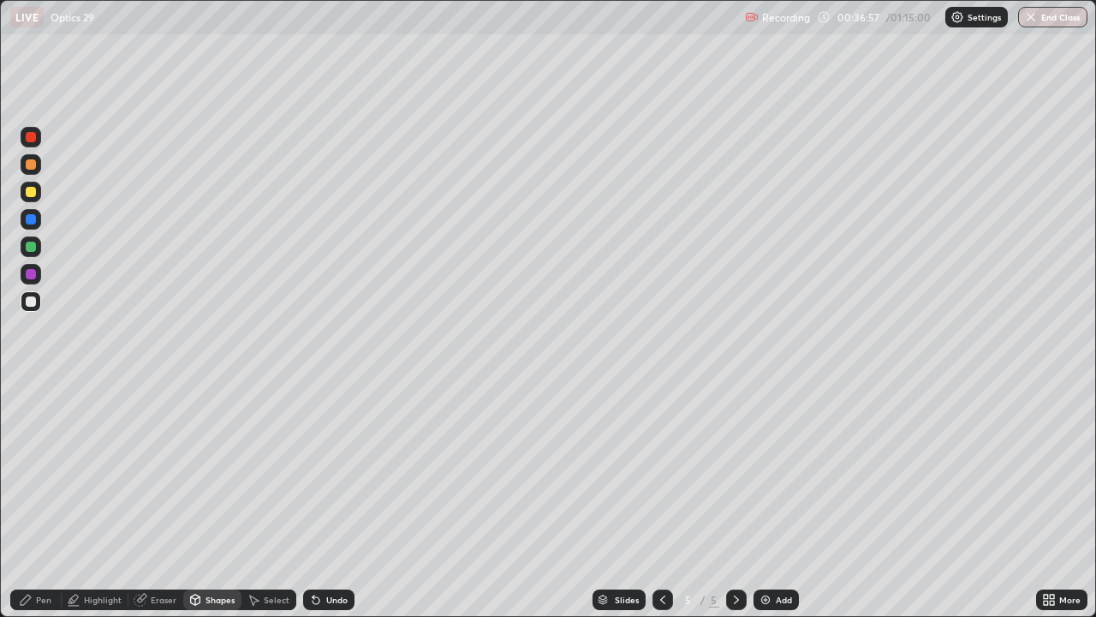
click at [33, 308] on div at bounding box center [31, 301] width 21 height 21
click at [198, 500] on icon at bounding box center [195, 599] width 9 height 10
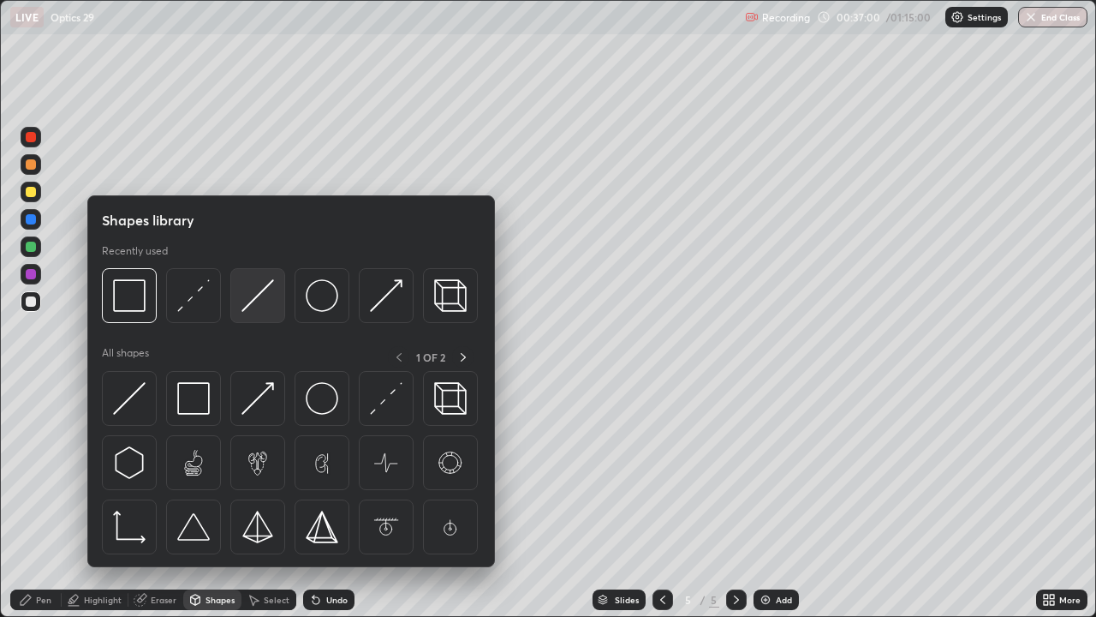
click at [254, 301] on img at bounding box center [258, 295] width 33 height 33
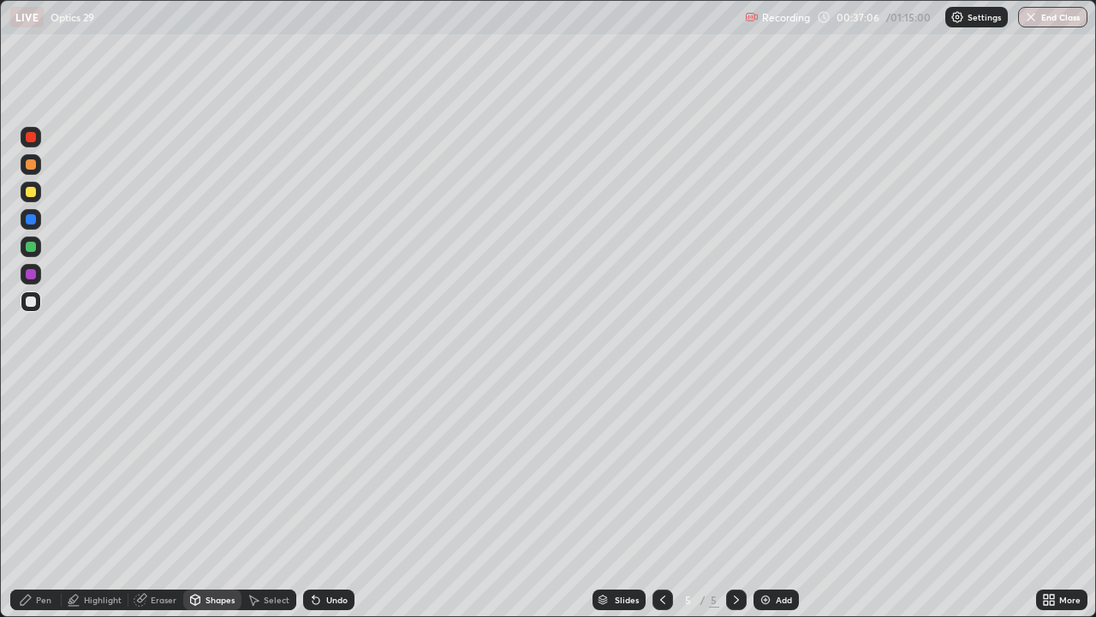
click at [37, 500] on div "Pen" at bounding box center [43, 599] width 15 height 9
click at [34, 164] on div at bounding box center [31, 164] width 10 height 10
click at [26, 300] on div at bounding box center [31, 301] width 10 height 10
click at [33, 196] on div at bounding box center [31, 192] width 10 height 10
click at [658, 500] on icon at bounding box center [663, 600] width 14 height 14
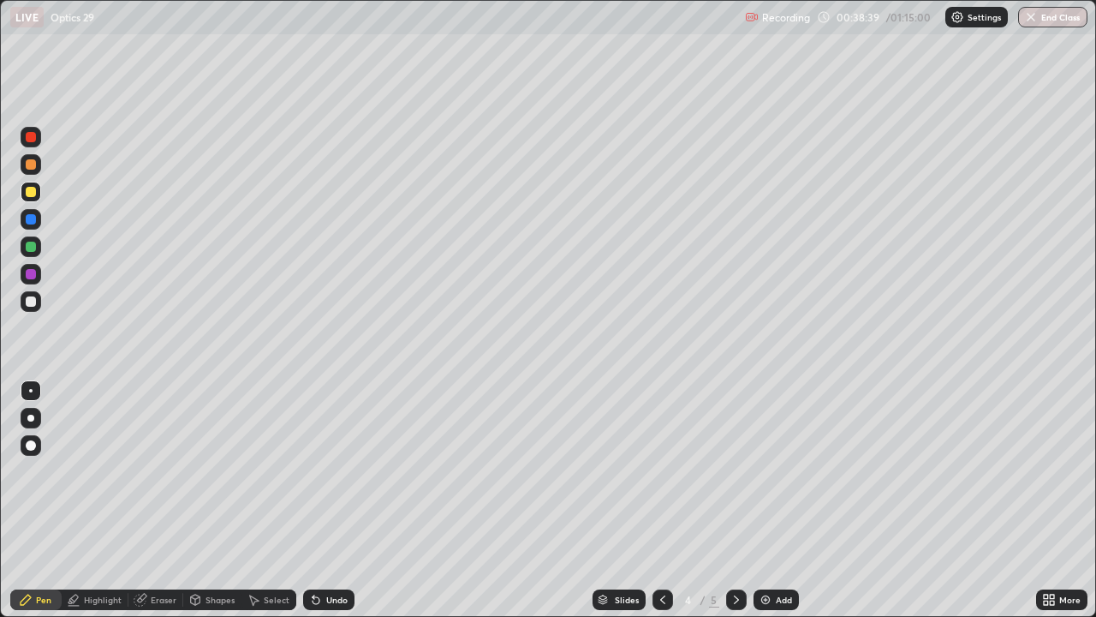
click at [661, 500] on icon at bounding box center [662, 599] width 5 height 9
click at [732, 500] on icon at bounding box center [737, 600] width 14 height 14
click at [734, 500] on icon at bounding box center [737, 600] width 14 height 14
click at [32, 276] on div at bounding box center [31, 274] width 10 height 10
click at [33, 301] on div at bounding box center [31, 301] width 10 height 10
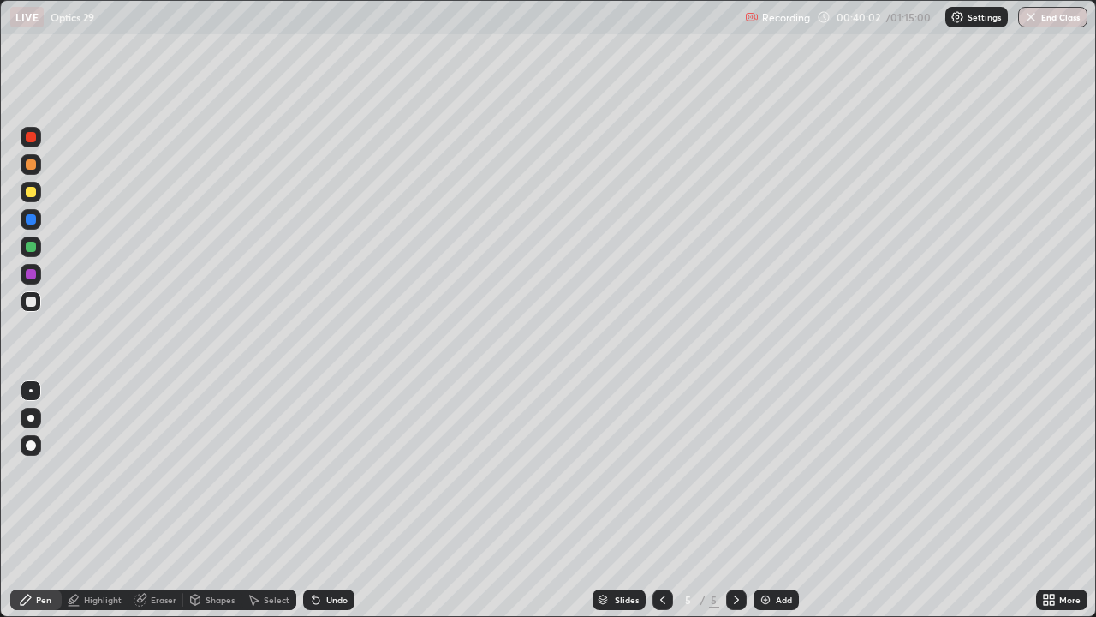
click at [313, 500] on icon at bounding box center [314, 596] width 2 height 2
click at [319, 500] on icon at bounding box center [316, 600] width 14 height 14
click at [26, 247] on div at bounding box center [31, 247] width 10 height 10
click at [94, 500] on div "Highlight" at bounding box center [103, 599] width 38 height 9
click at [29, 500] on circle at bounding box center [29, 509] width 2 height 2
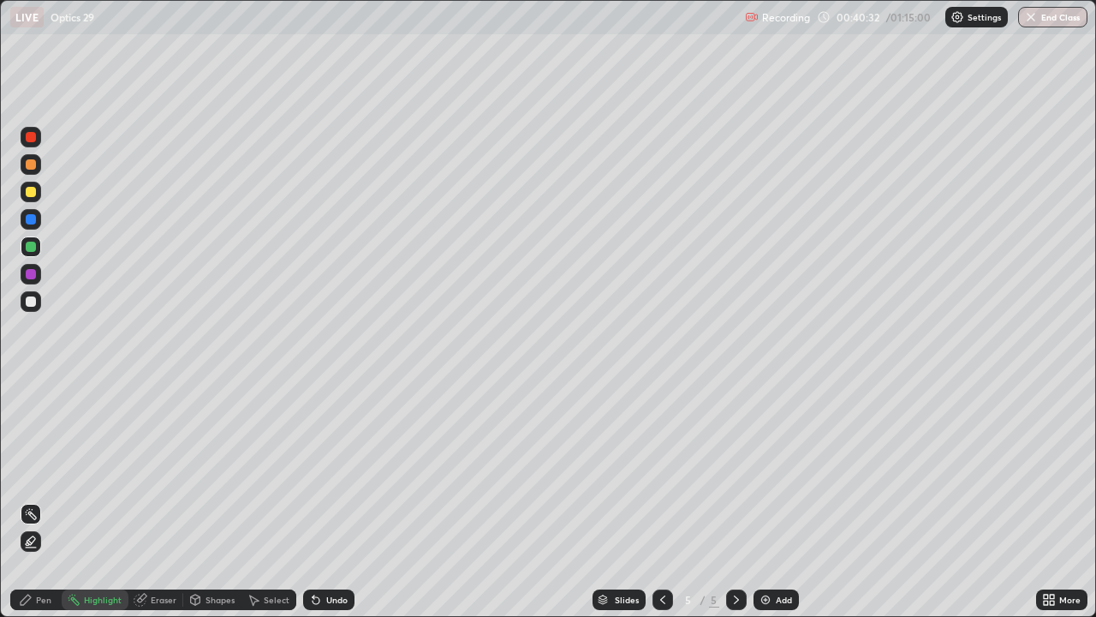
click at [24, 500] on icon at bounding box center [26, 599] width 10 height 10
click at [1046, 500] on icon at bounding box center [1046, 596] width 4 height 4
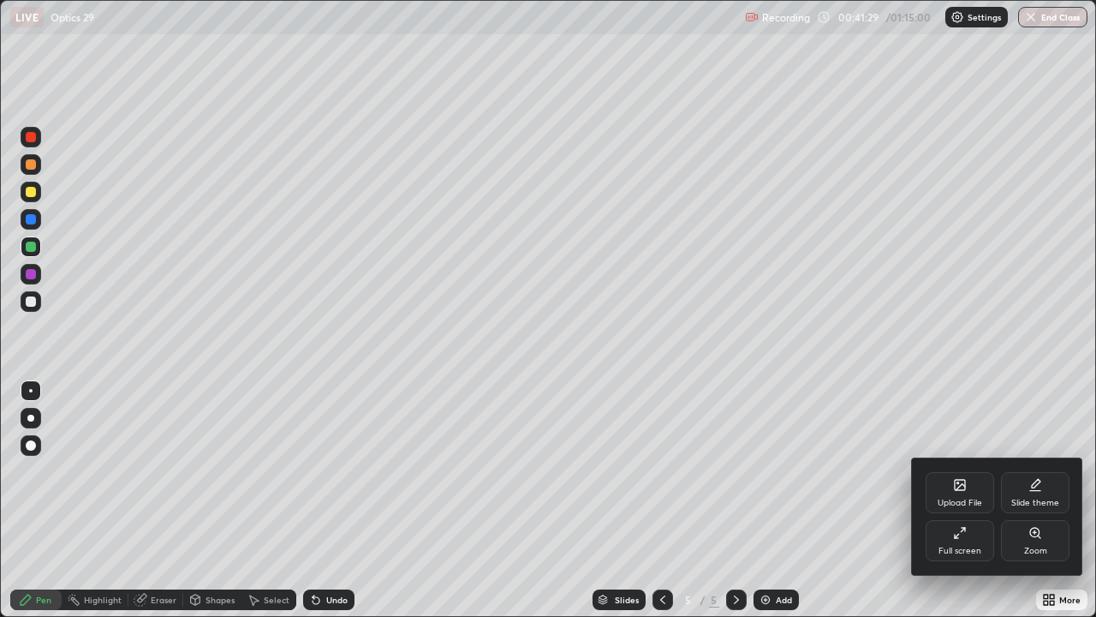
click at [1039, 500] on div "Zoom" at bounding box center [1035, 550] width 23 height 9
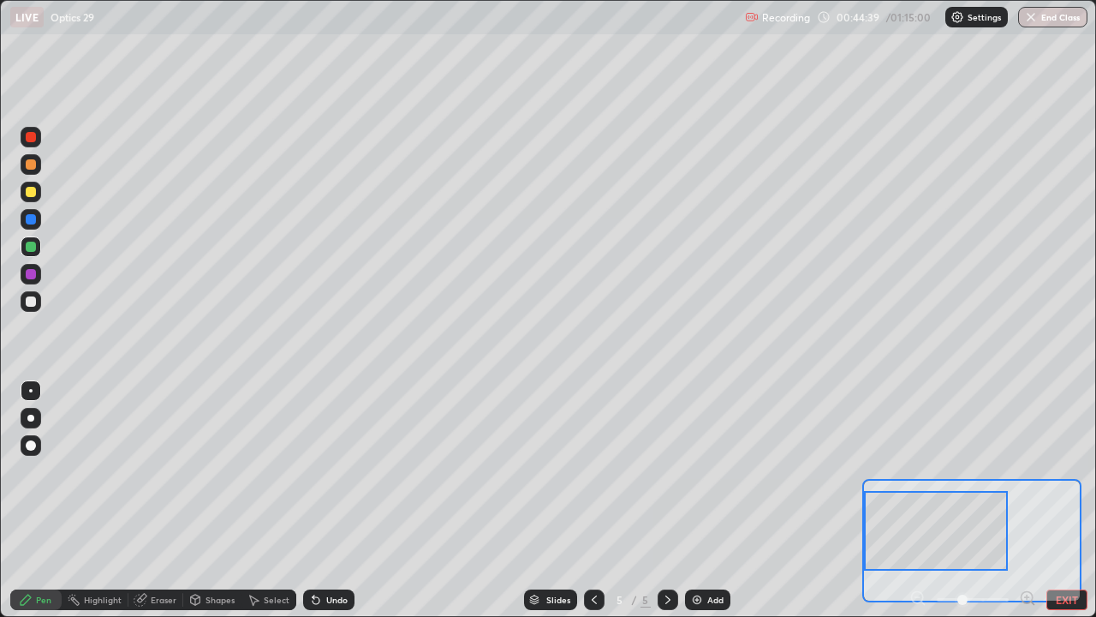
click at [1070, 500] on button "EXIT" at bounding box center [1067, 599] width 41 height 21
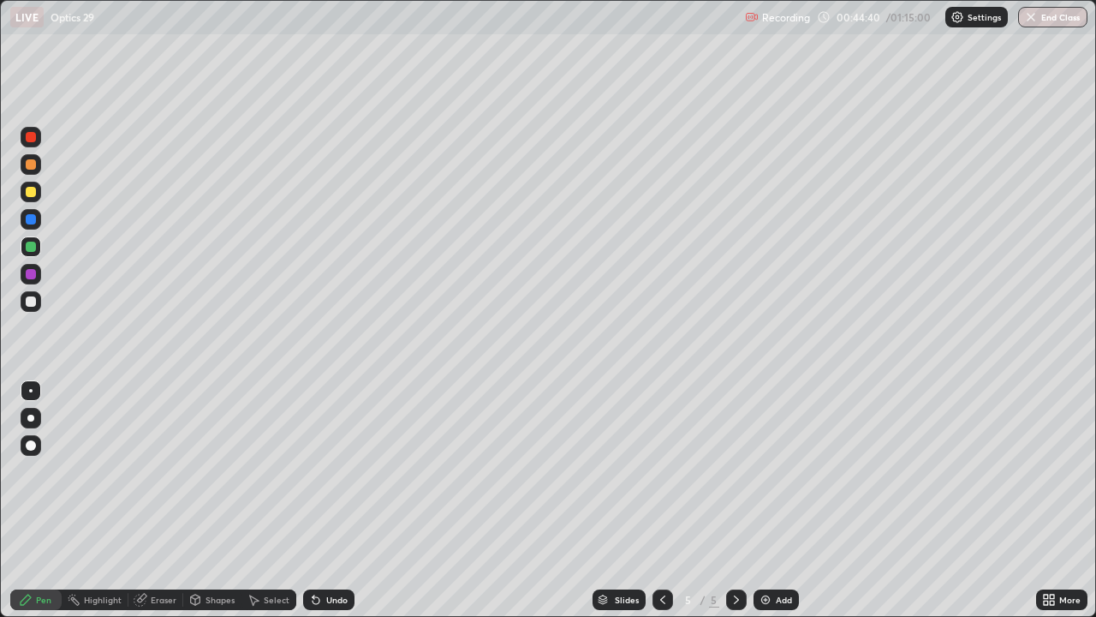
click at [663, 500] on icon at bounding box center [662, 599] width 5 height 9
click at [653, 500] on div at bounding box center [663, 599] width 21 height 21
click at [735, 500] on icon at bounding box center [737, 600] width 14 height 14
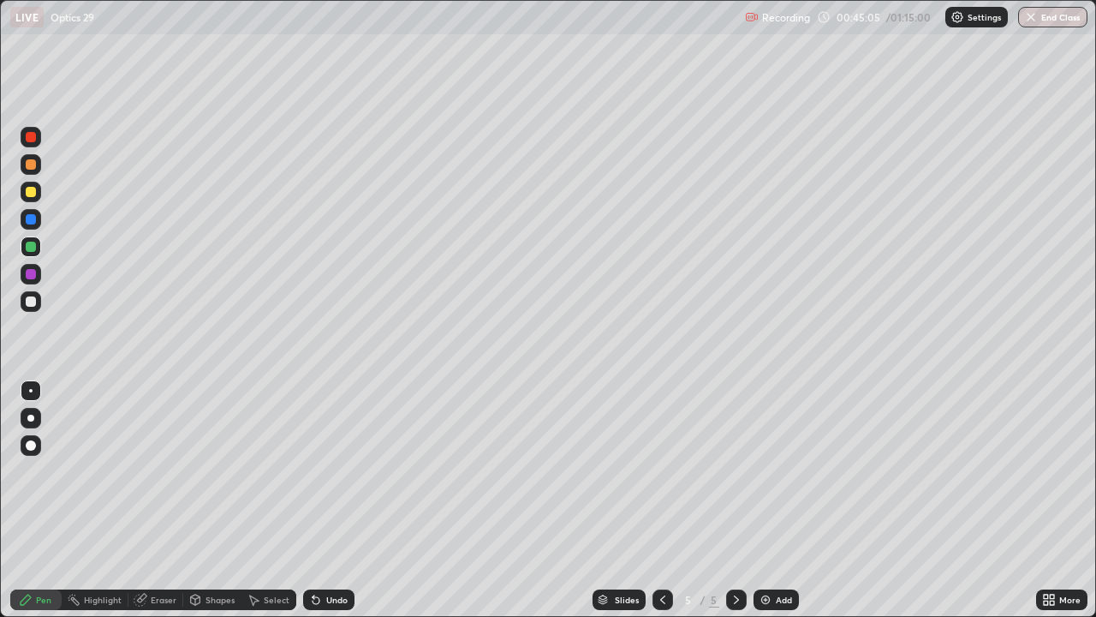
click at [782, 500] on div "Add" at bounding box center [784, 599] width 16 height 9
click at [31, 390] on div at bounding box center [30, 390] width 3 height 3
click at [661, 500] on icon at bounding box center [663, 600] width 14 height 14
click at [668, 500] on div at bounding box center [663, 599] width 21 height 21
click at [730, 500] on div at bounding box center [736, 599] width 21 height 21
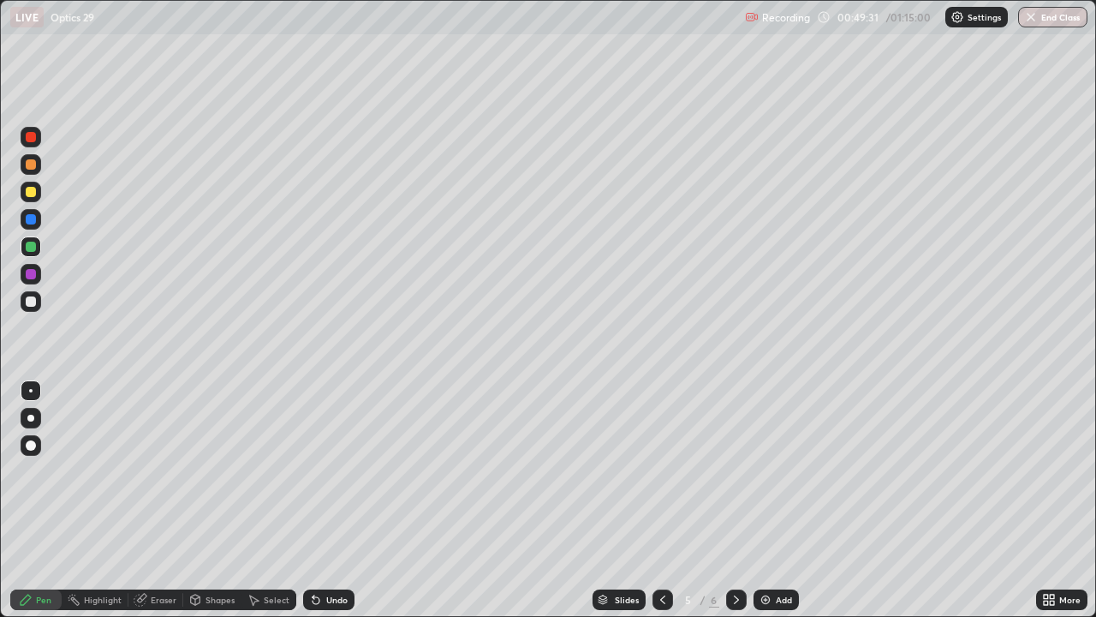
click at [772, 500] on div "Add" at bounding box center [776, 599] width 45 height 21
click at [33, 301] on div at bounding box center [31, 301] width 10 height 10
click at [34, 302] on div at bounding box center [31, 301] width 10 height 10
click at [768, 500] on img at bounding box center [766, 600] width 14 height 14
click at [31, 390] on div at bounding box center [30, 390] width 3 height 3
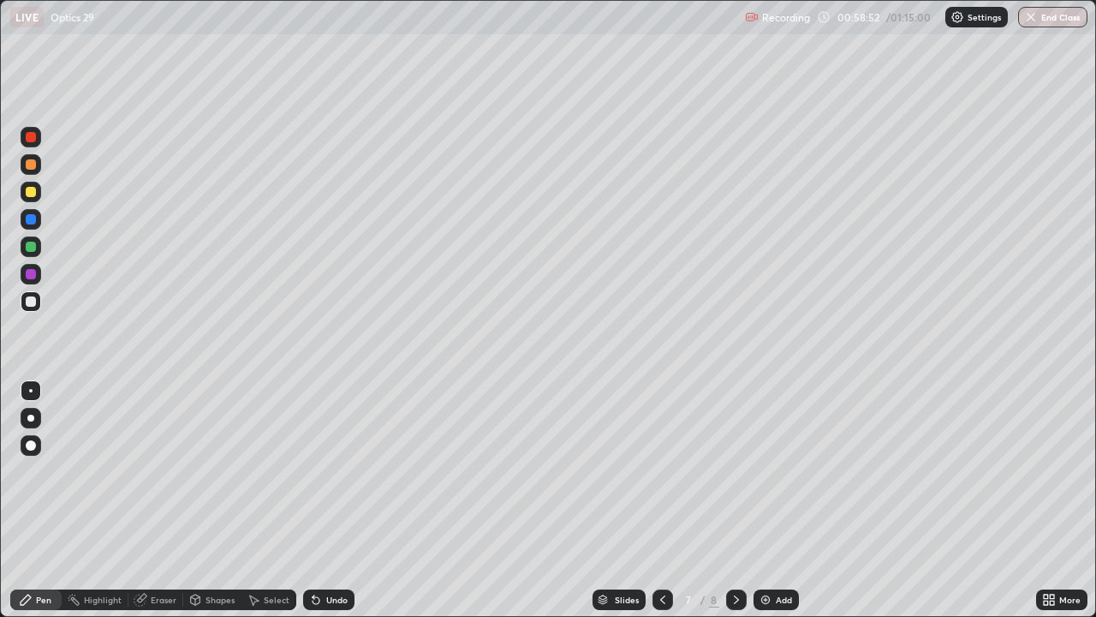
click at [343, 500] on div "Undo" at bounding box center [336, 599] width 21 height 9
click at [772, 500] on div "Add" at bounding box center [776, 599] width 45 height 21
click at [732, 500] on icon at bounding box center [737, 600] width 14 height 14
click at [735, 500] on icon at bounding box center [737, 600] width 14 height 14
click at [772, 500] on div "Add" at bounding box center [776, 599] width 45 height 21
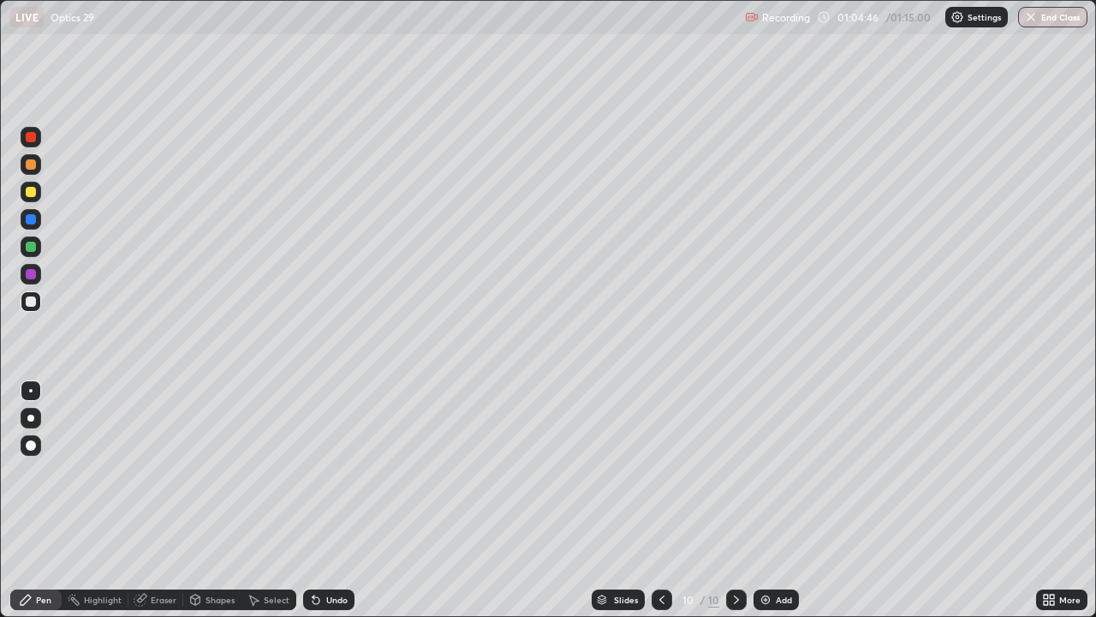
click at [28, 304] on div at bounding box center [31, 301] width 10 height 10
click at [158, 500] on div "Eraser" at bounding box center [164, 599] width 26 height 9
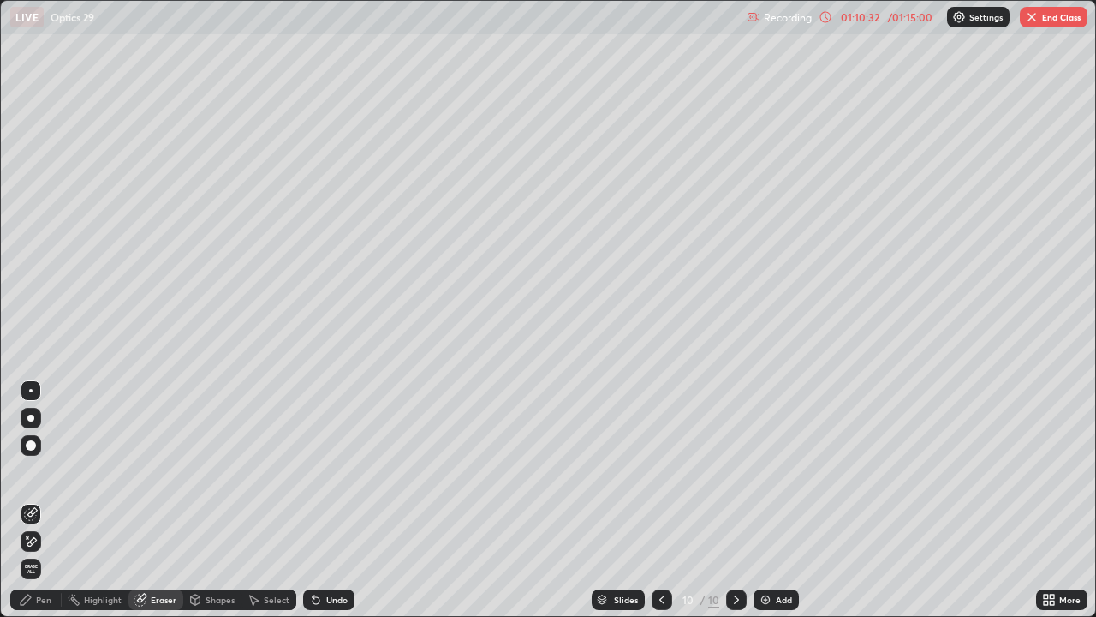
click at [42, 500] on div "Pen" at bounding box center [43, 599] width 15 height 9
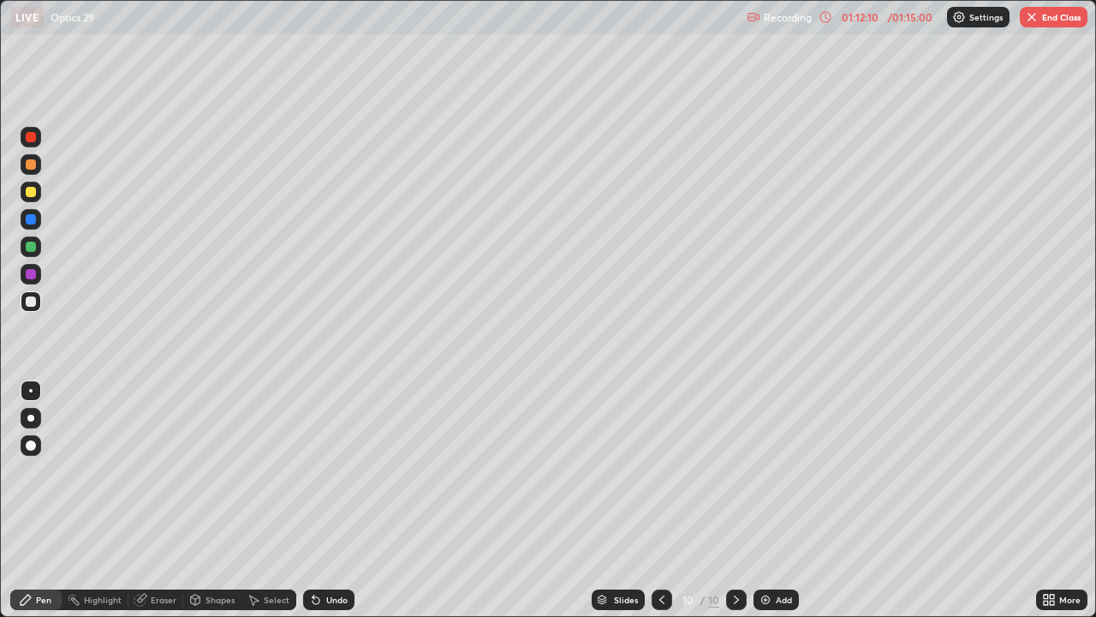
click at [337, 500] on div "Undo" at bounding box center [336, 599] width 21 height 9
click at [332, 500] on div "Undo" at bounding box center [336, 599] width 21 height 9
click at [328, 500] on div "Undo" at bounding box center [336, 599] width 21 height 9
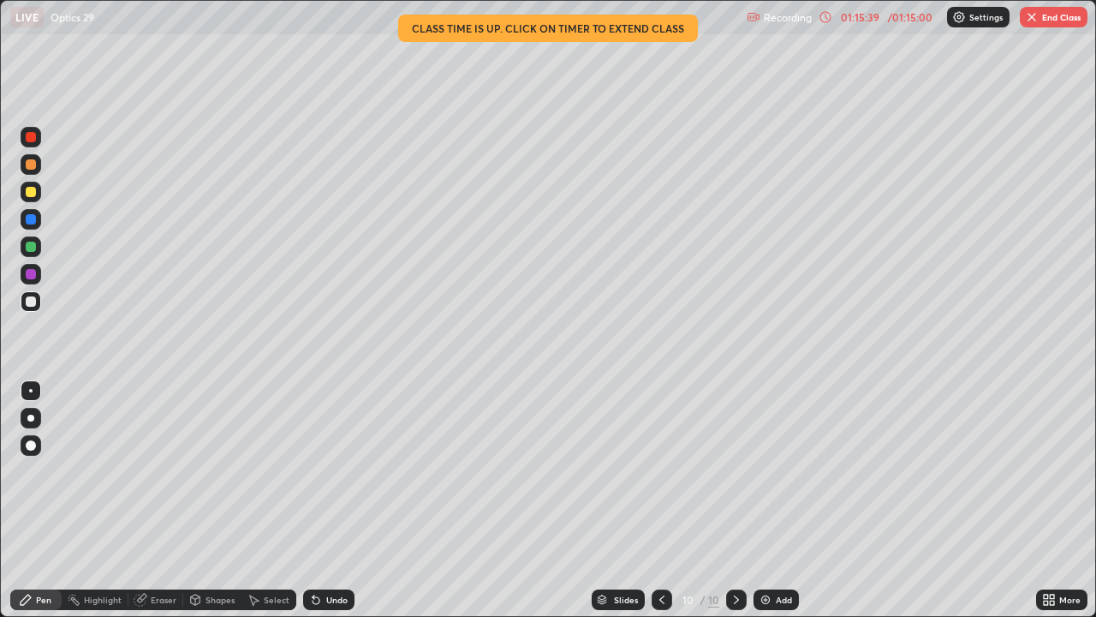
click at [768, 500] on img at bounding box center [766, 600] width 14 height 14
click at [155, 500] on div "Eraser" at bounding box center [164, 599] width 26 height 9
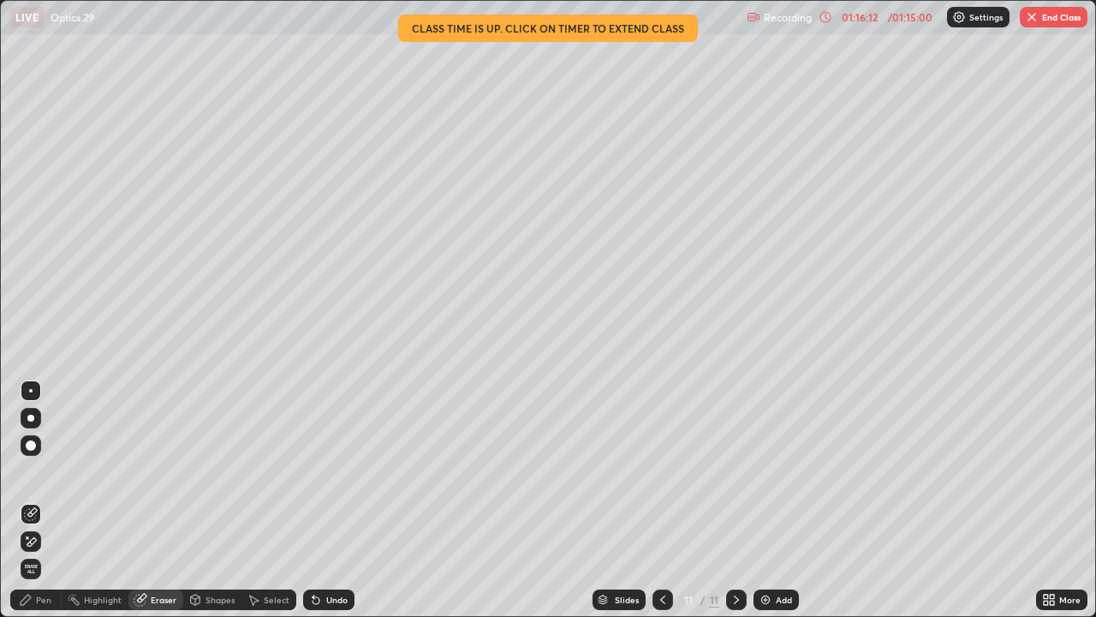
click at [53, 500] on div "Pen" at bounding box center [35, 599] width 51 height 21
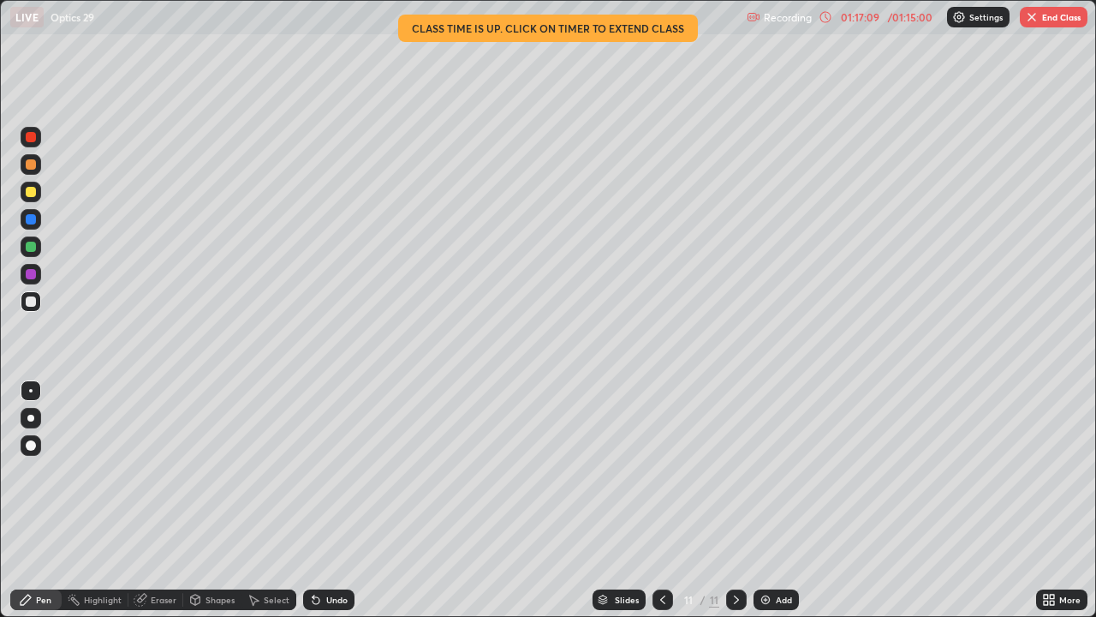
click at [103, 500] on div "Highlight" at bounding box center [103, 599] width 38 height 9
click at [1047, 21] on button "End Class" at bounding box center [1054, 17] width 68 height 21
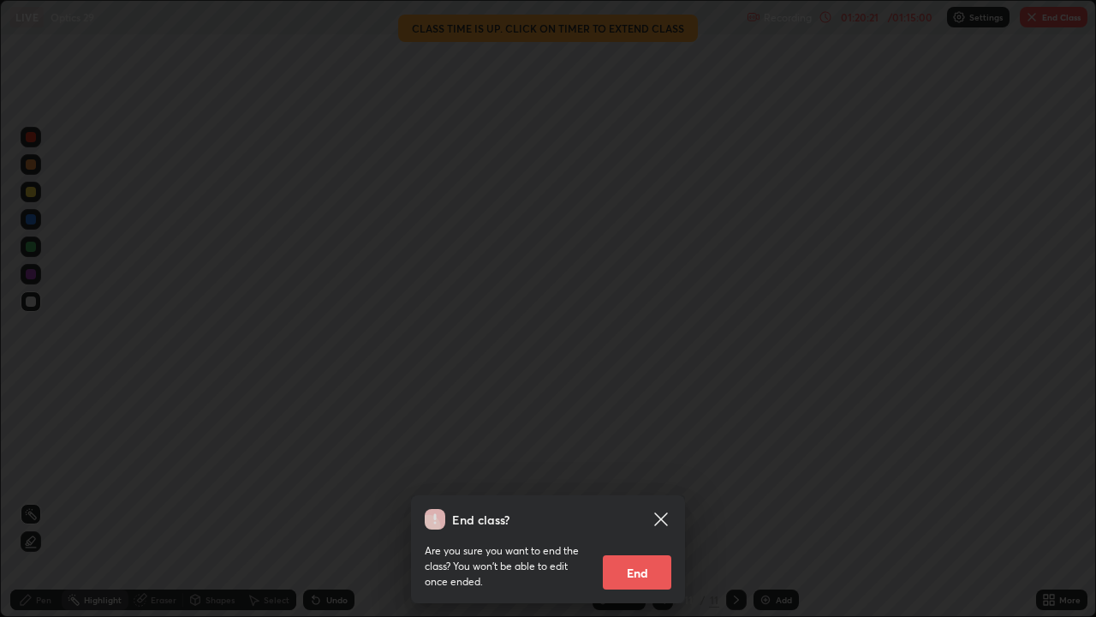
click at [648, 500] on button "End" at bounding box center [637, 572] width 69 height 34
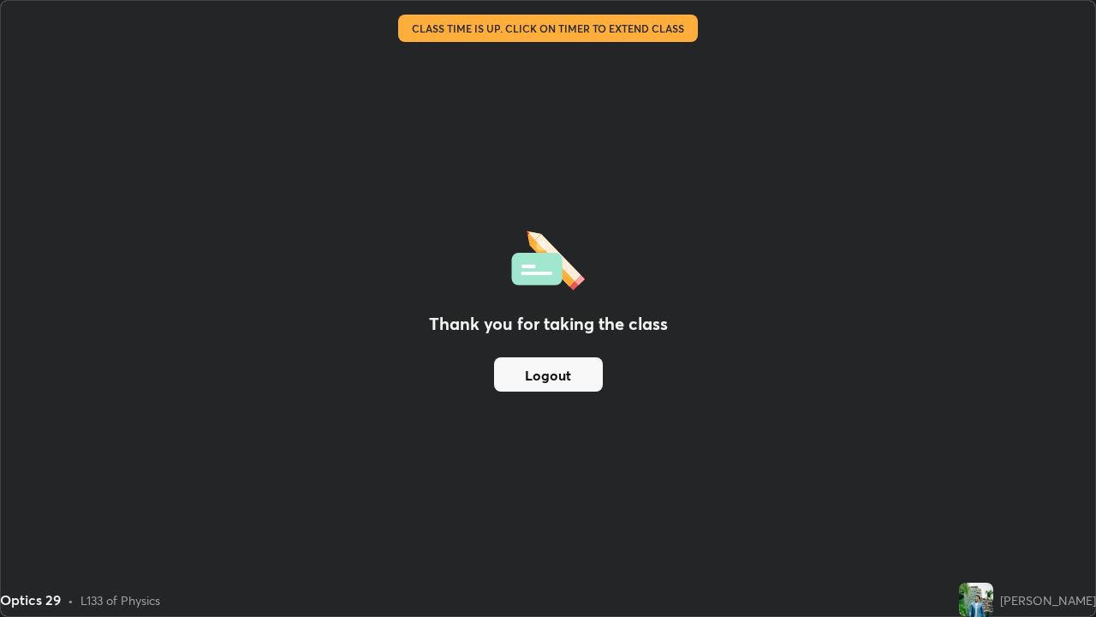
click at [778, 422] on div "Thank you for taking the class Logout" at bounding box center [548, 308] width 1095 height 615
click at [415, 452] on div "Thank you for taking the class Logout" at bounding box center [548, 308] width 1095 height 615
click at [133, 482] on div "Thank you for taking the class Logout" at bounding box center [548, 308] width 1095 height 615
click at [197, 494] on div "Thank you for taking the class Logout" at bounding box center [548, 308] width 1095 height 615
click at [190, 449] on div "Thank you for taking the class Logout" at bounding box center [548, 308] width 1095 height 615
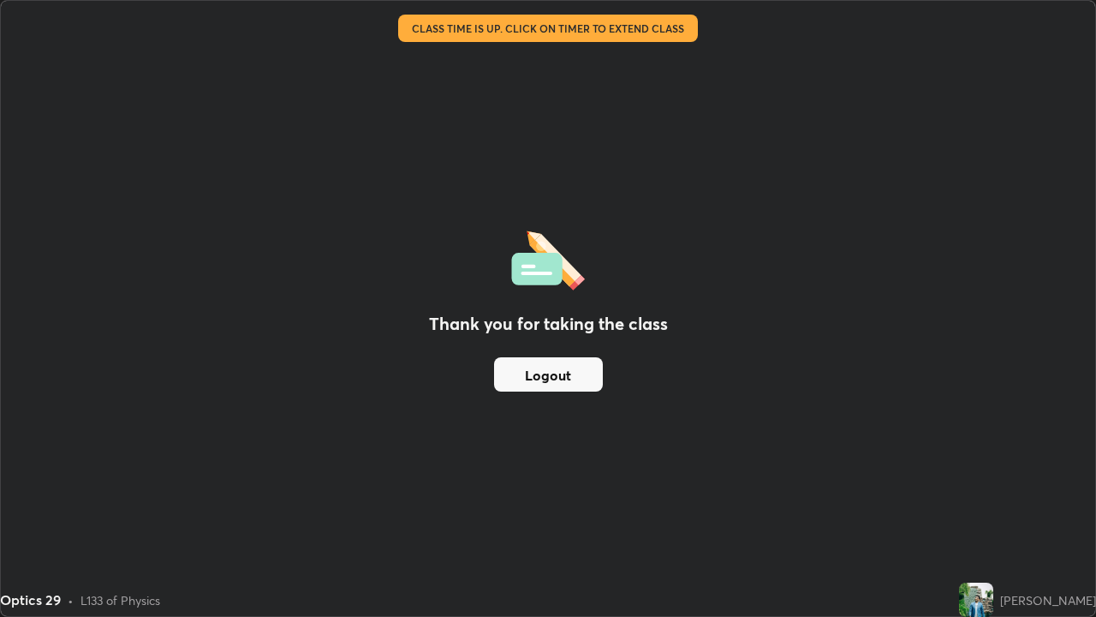
click at [190, 449] on div "Thank you for taking the class Logout" at bounding box center [548, 308] width 1095 height 615
click at [11, 500] on div "Thank you for taking the class Logout" at bounding box center [548, 308] width 1095 height 615
click at [74, 500] on div "Thank you for taking the class Logout" at bounding box center [548, 308] width 1095 height 615
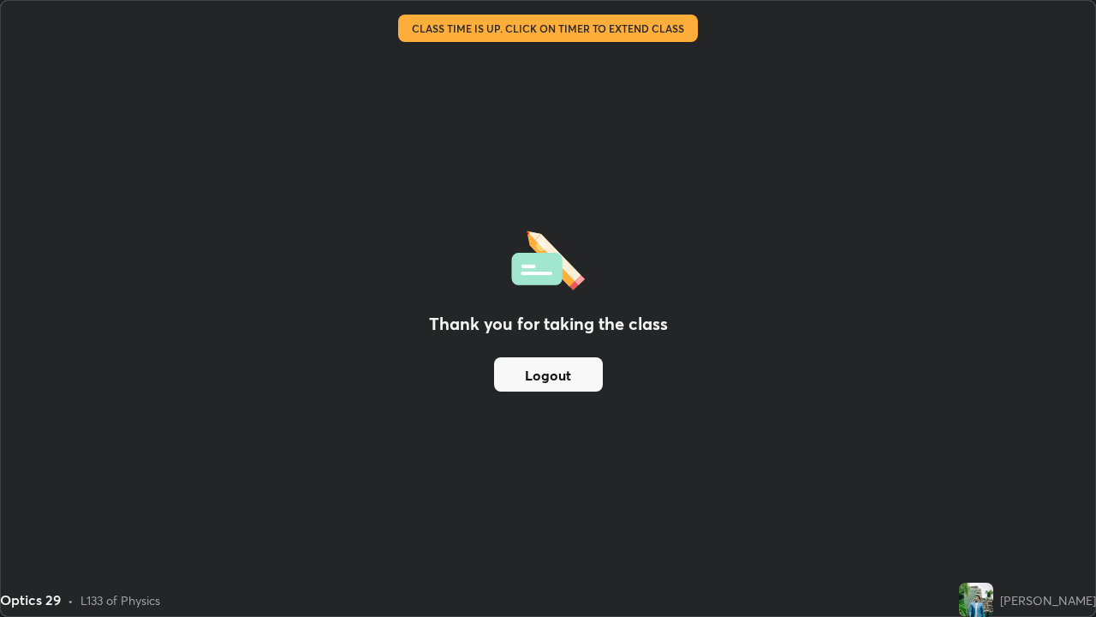
click at [70, 500] on div "Thank you for taking the class Logout" at bounding box center [548, 308] width 1095 height 615
click at [107, 500] on div "Thank you for taking the class Logout" at bounding box center [548, 308] width 1095 height 615
click at [15, 449] on div "Thank you for taking the class Logout" at bounding box center [548, 308] width 1095 height 615
click at [541, 377] on button "Logout" at bounding box center [548, 374] width 109 height 34
click at [534, 373] on div "Thank you for taking the class Logout" at bounding box center [548, 308] width 1095 height 615
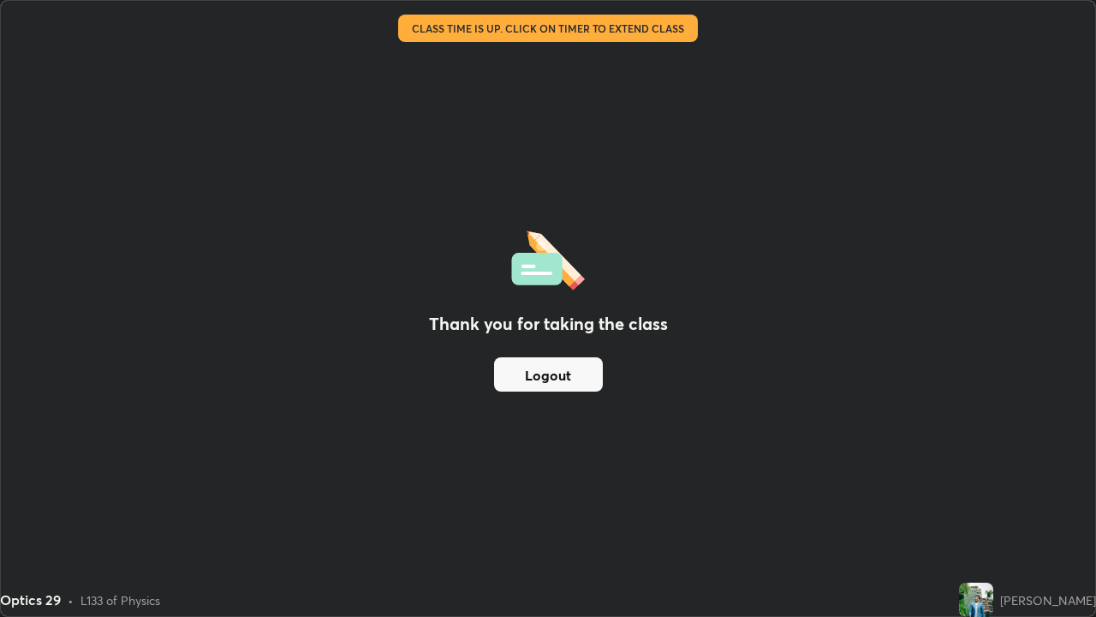
click at [534, 373] on div "Thank you for taking the class Logout" at bounding box center [548, 308] width 1095 height 615
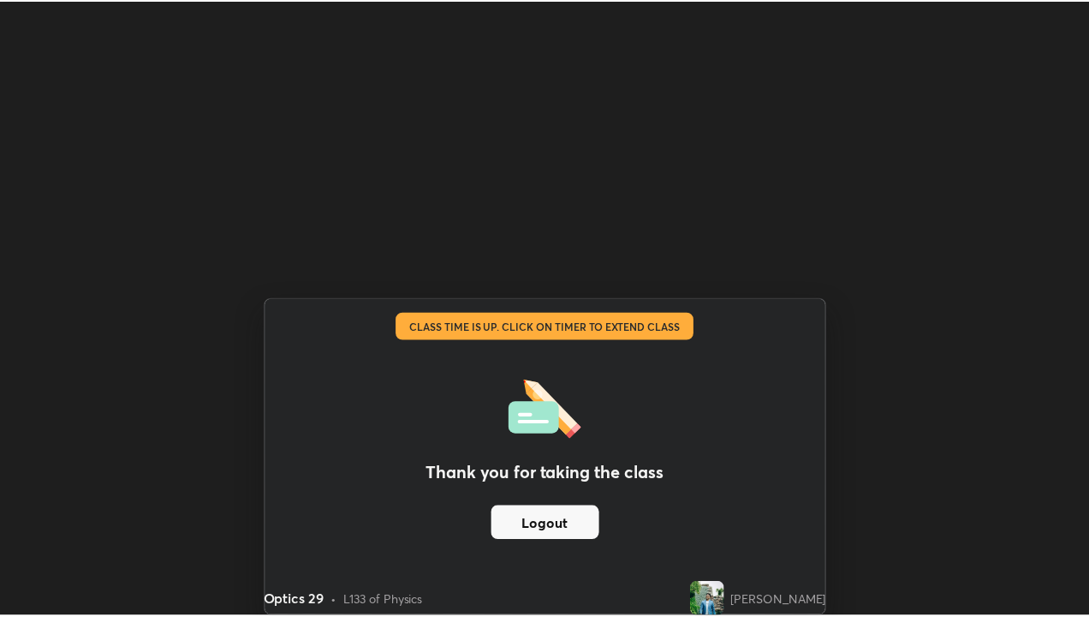
scroll to position [85025, 85110]
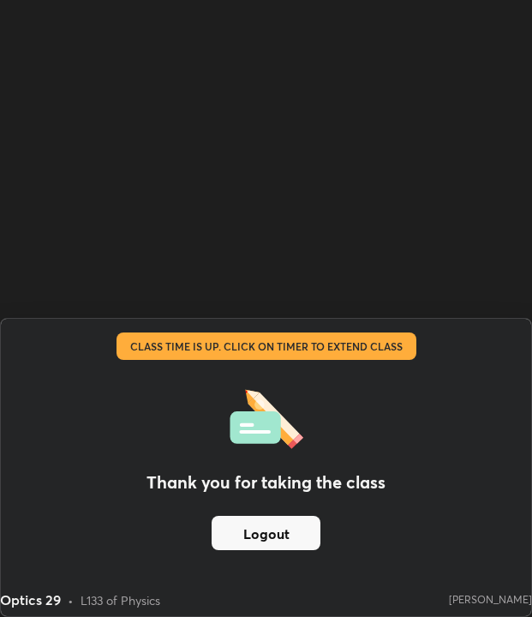
click at [468, 226] on div "Thank you for taking the class Logout Setting up your live class Class time is …" at bounding box center [266, 308] width 532 height 617
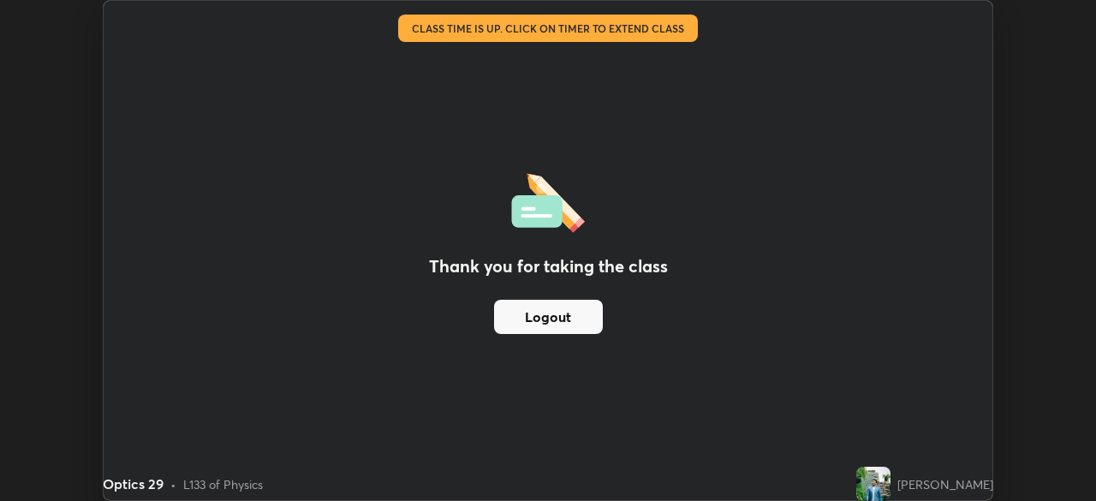
scroll to position [85141, 84546]
click at [581, 312] on button "Logout" at bounding box center [548, 317] width 109 height 34
